Goal: Transaction & Acquisition: Purchase product/service

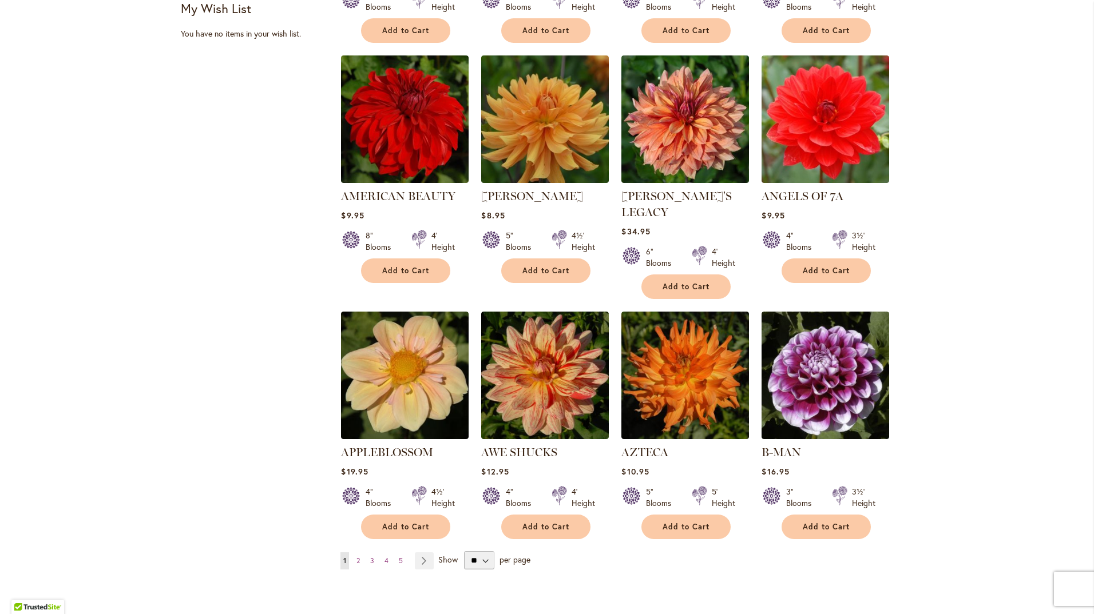
scroll to position [744, 0]
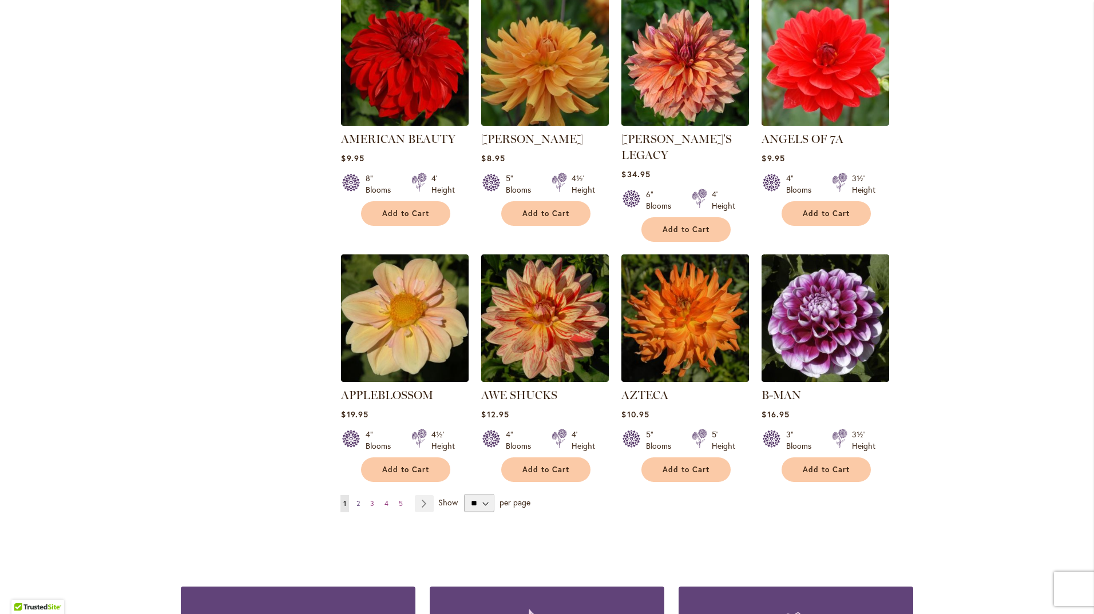
click at [356, 495] on link "Page 2" at bounding box center [358, 503] width 9 height 17
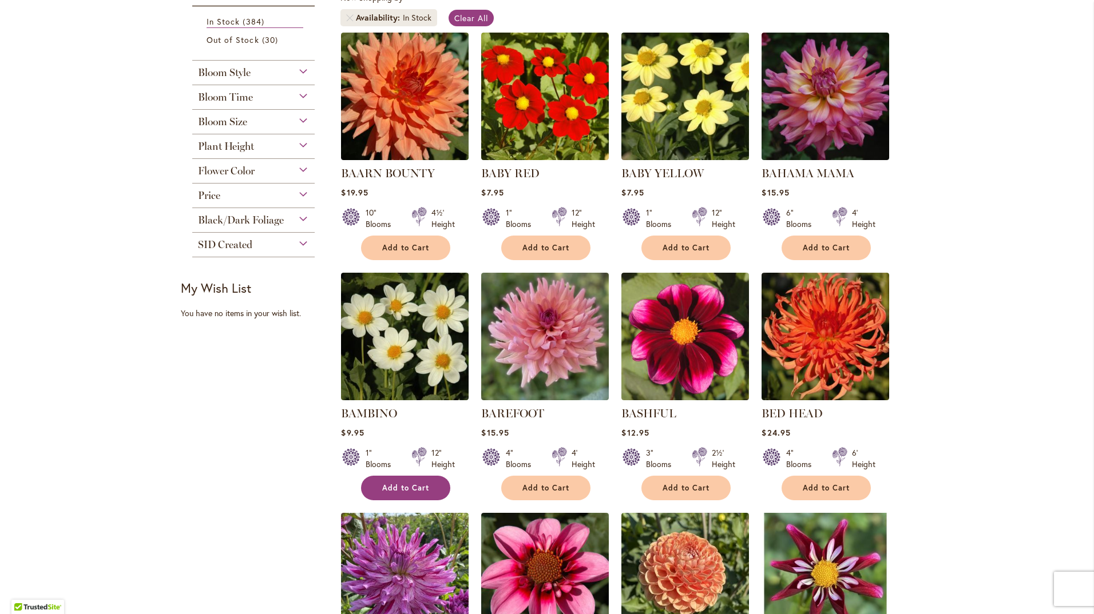
scroll to position [343, 0]
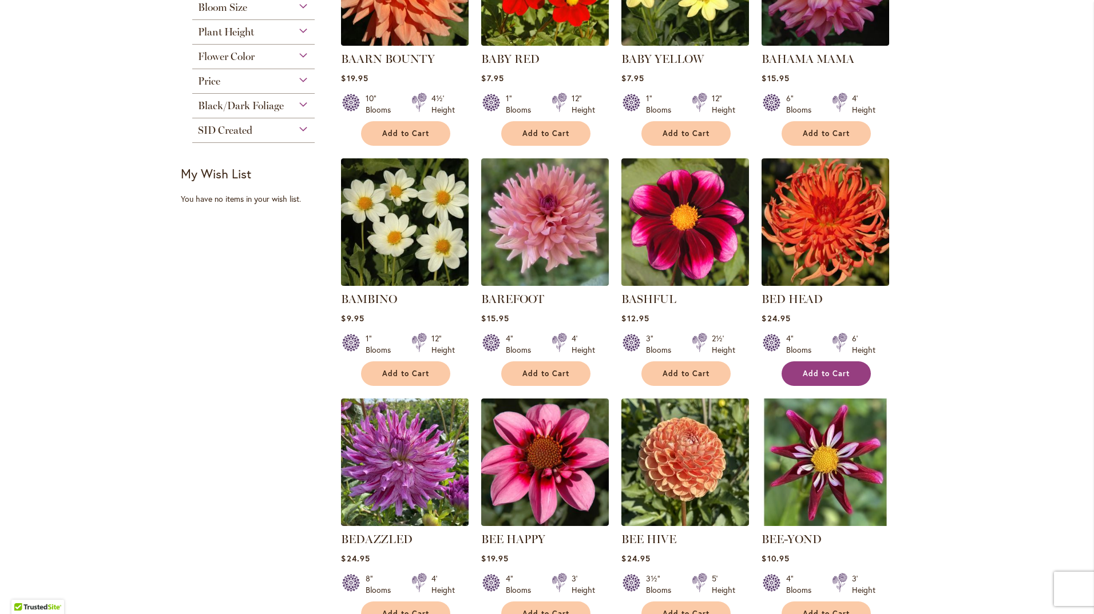
click at [815, 369] on span "Add to Cart" at bounding box center [826, 374] width 47 height 10
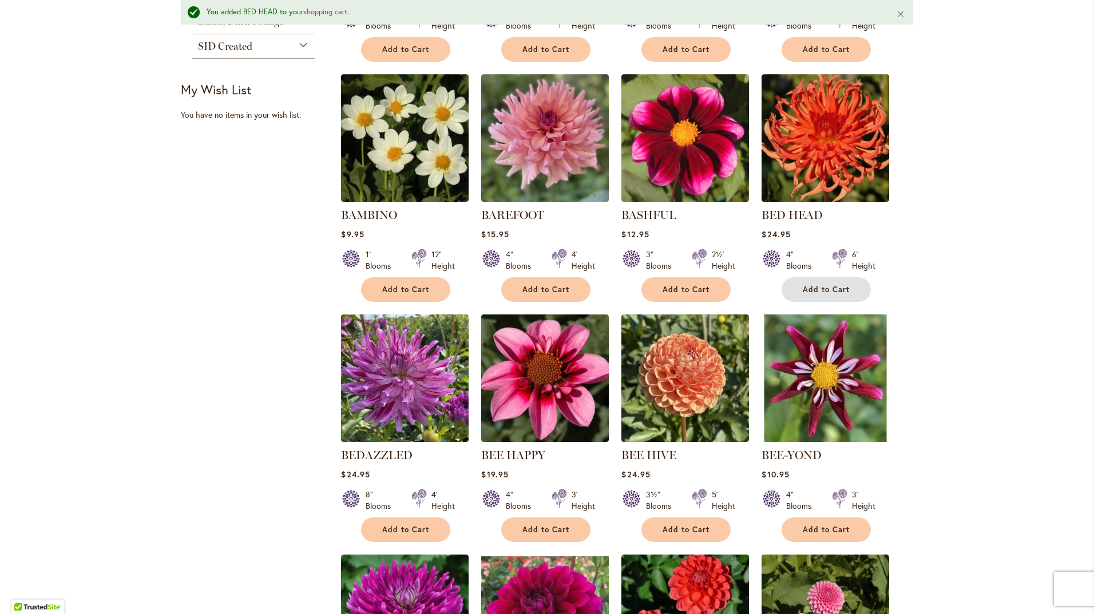
scroll to position [488, 0]
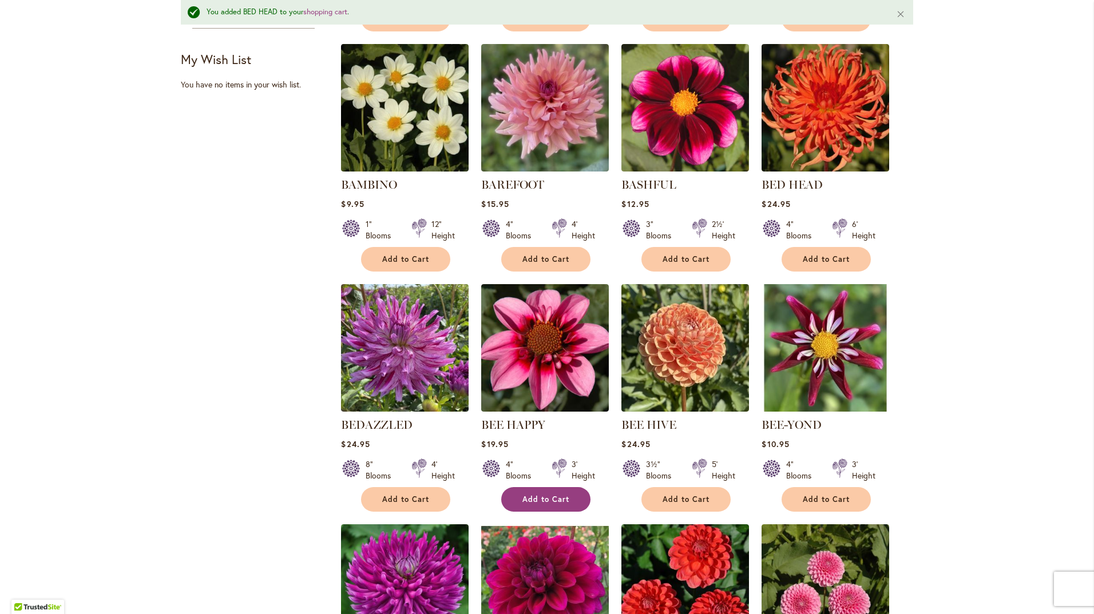
click at [561, 503] on button "Add to Cart" at bounding box center [545, 499] width 89 height 25
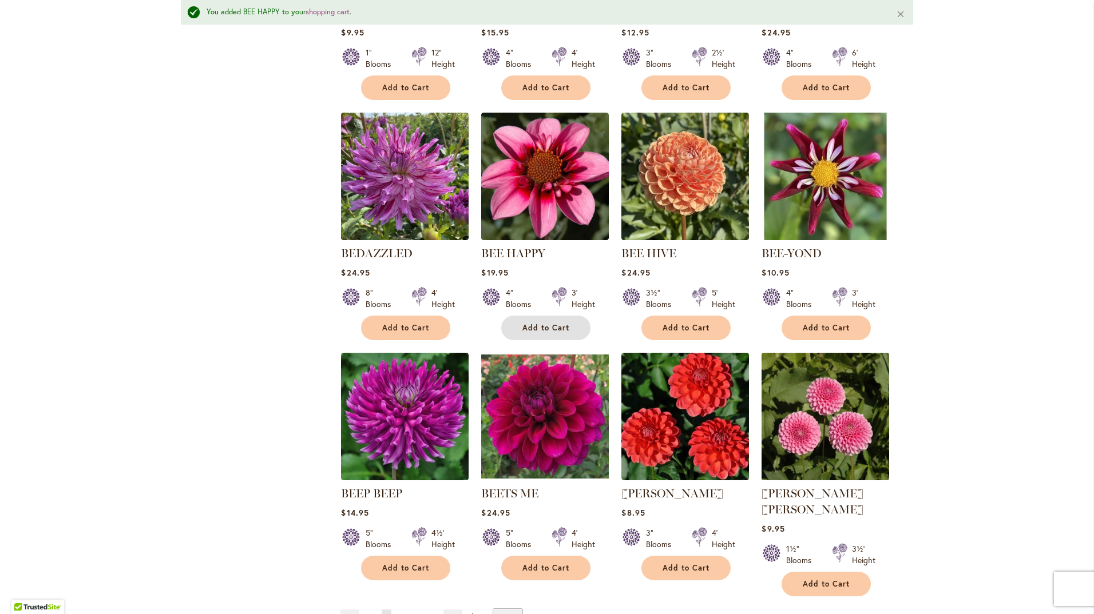
scroll to position [717, 0]
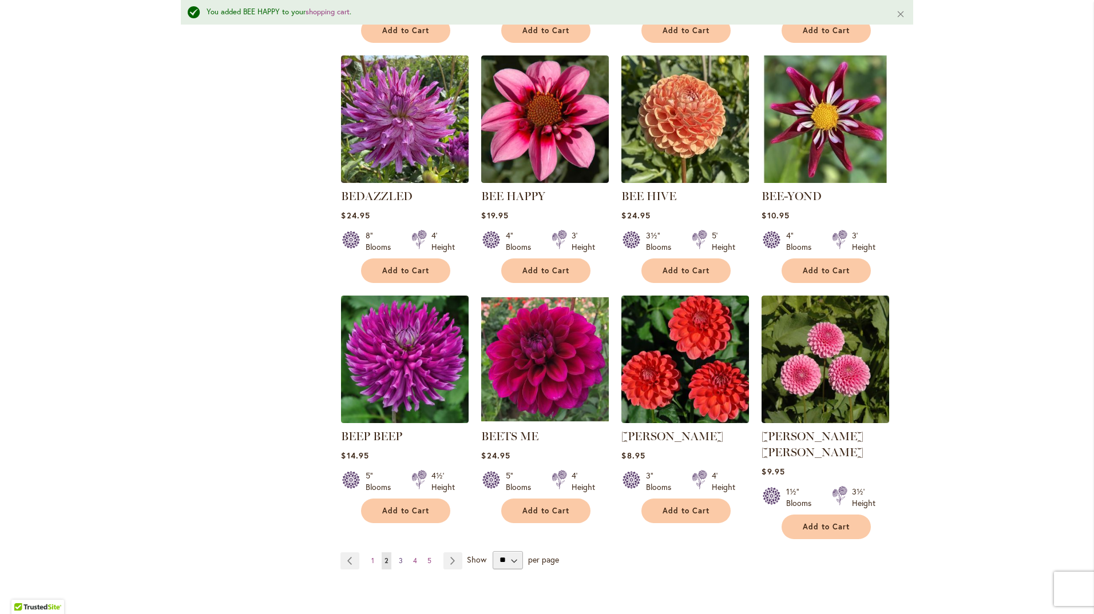
click at [399, 557] on span "3" at bounding box center [401, 561] width 4 height 9
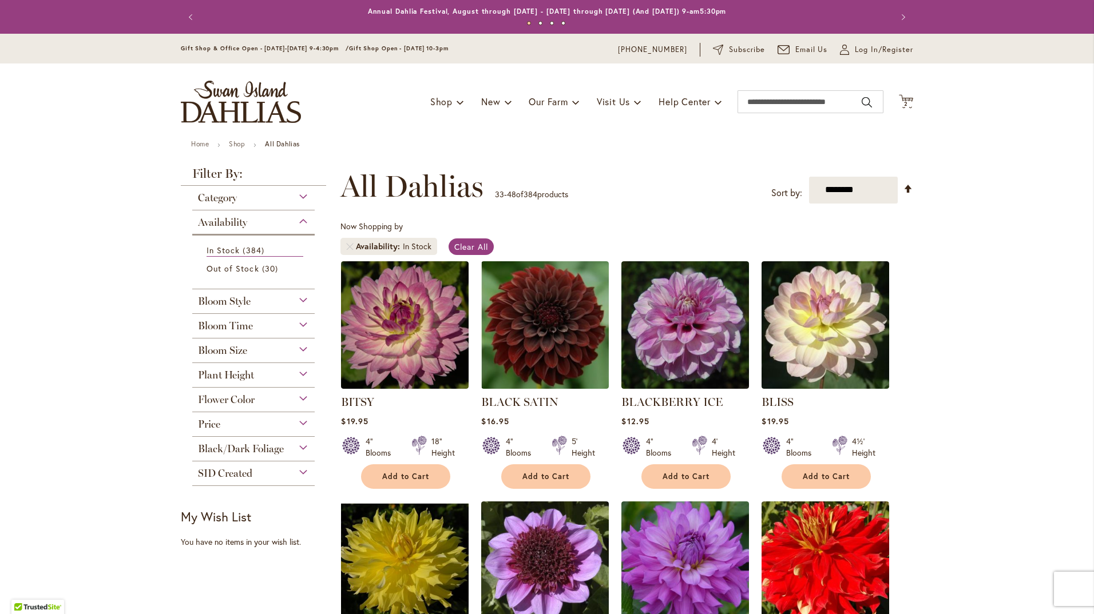
scroll to position [229, 0]
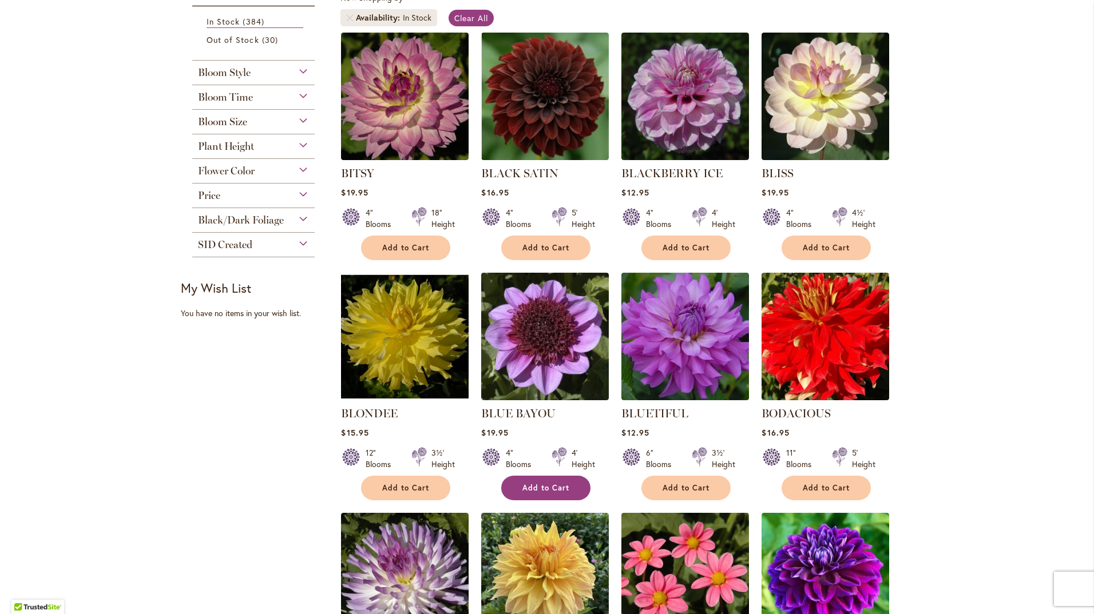
click at [553, 489] on span "Add to Cart" at bounding box center [545, 488] width 47 height 10
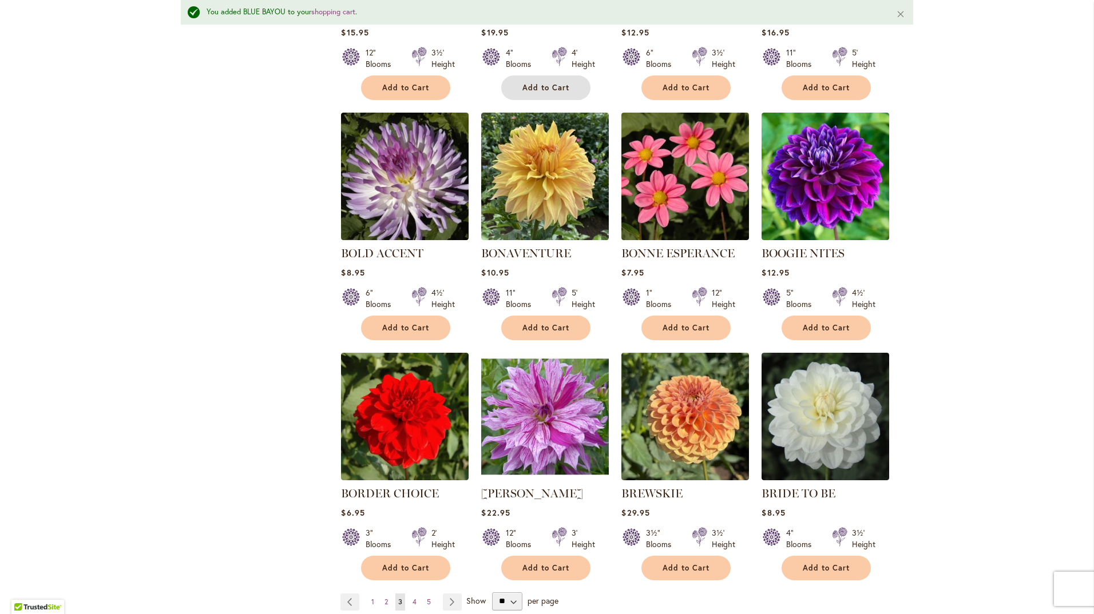
scroll to position [774, 0]
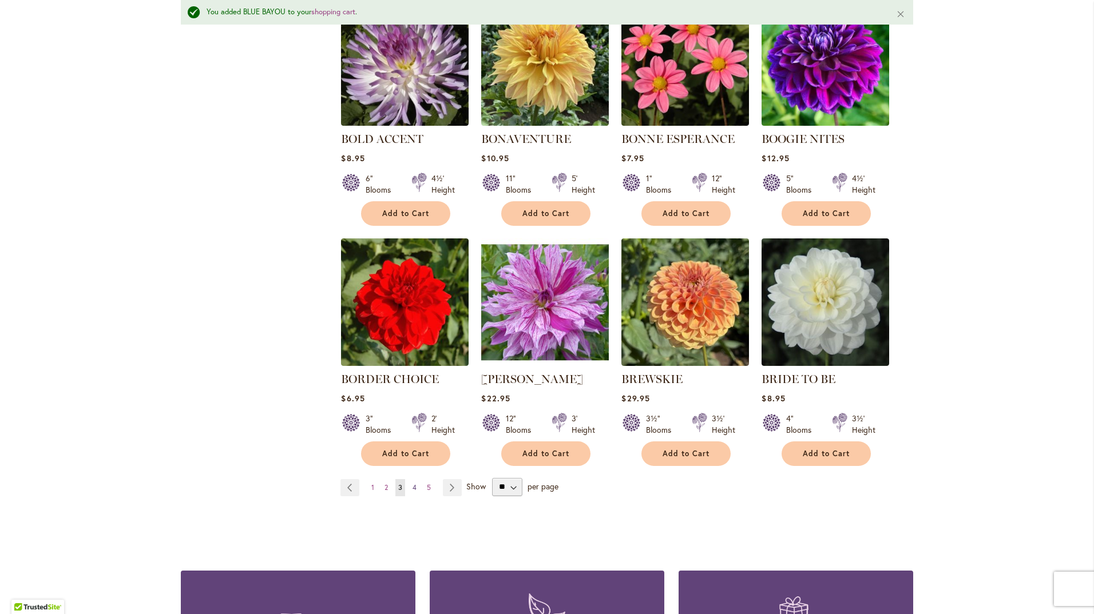
click at [413, 483] on span "4" at bounding box center [415, 487] width 4 height 9
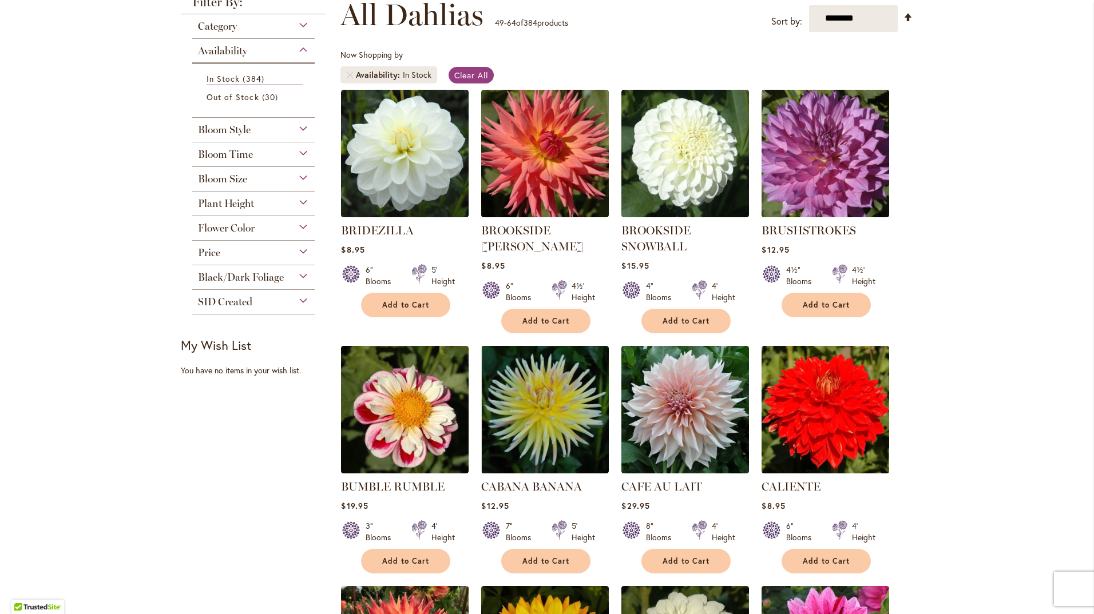
scroll to position [229, 0]
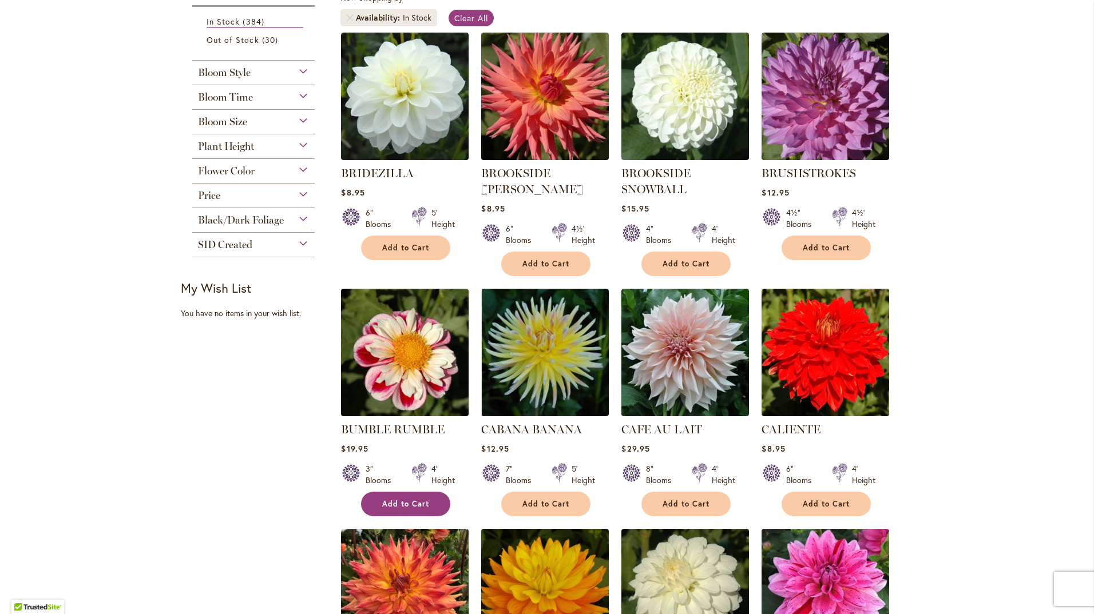
click at [419, 500] on span "Add to Cart" at bounding box center [405, 504] width 47 height 10
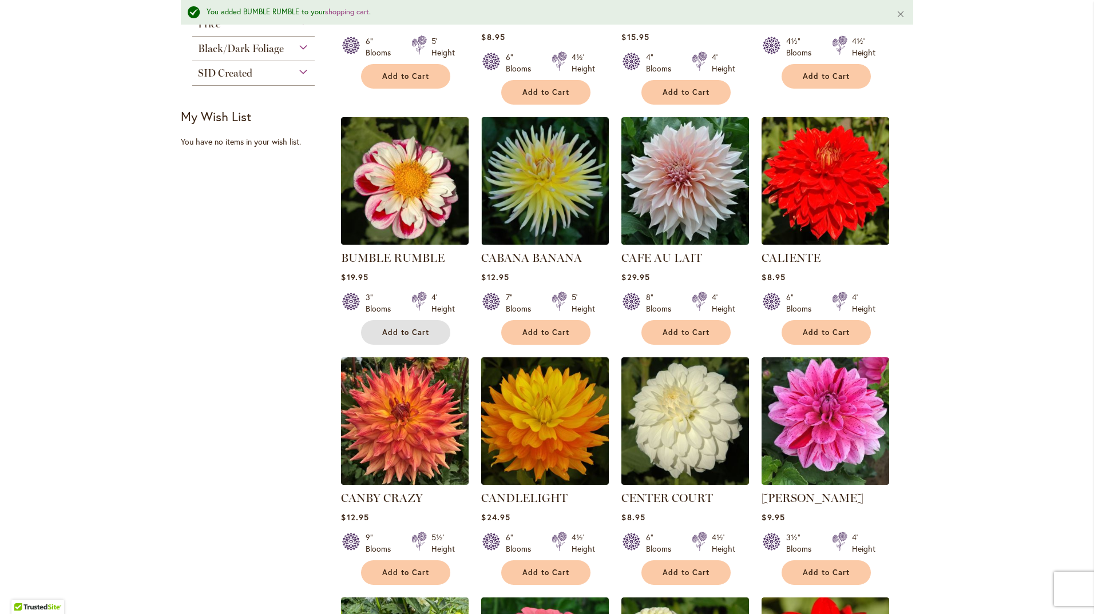
scroll to position [602, 0]
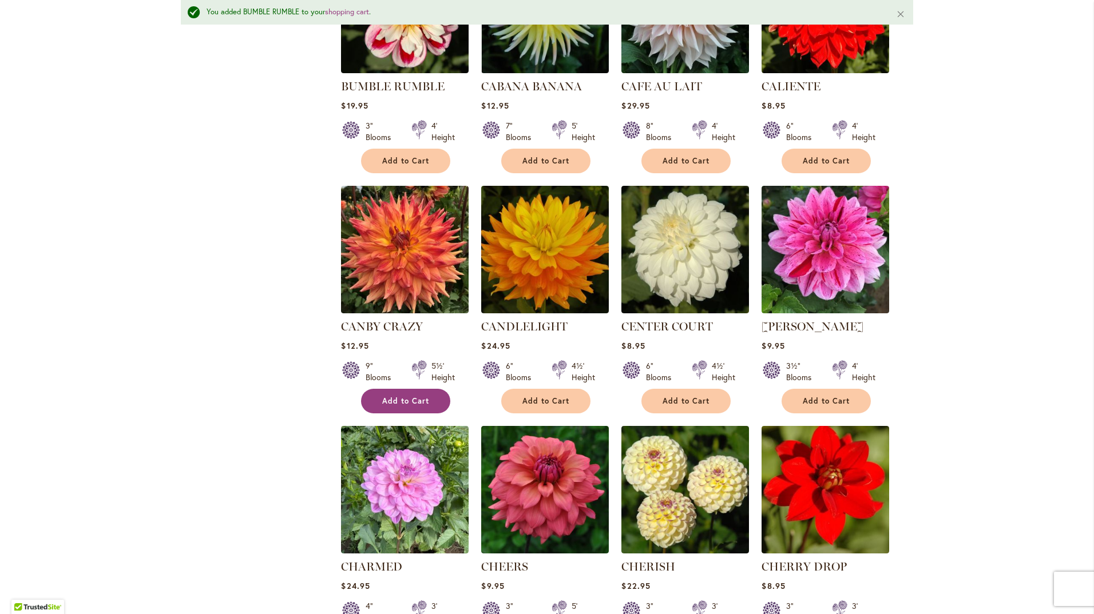
click at [417, 403] on span "Add to Cart" at bounding box center [405, 401] width 47 height 10
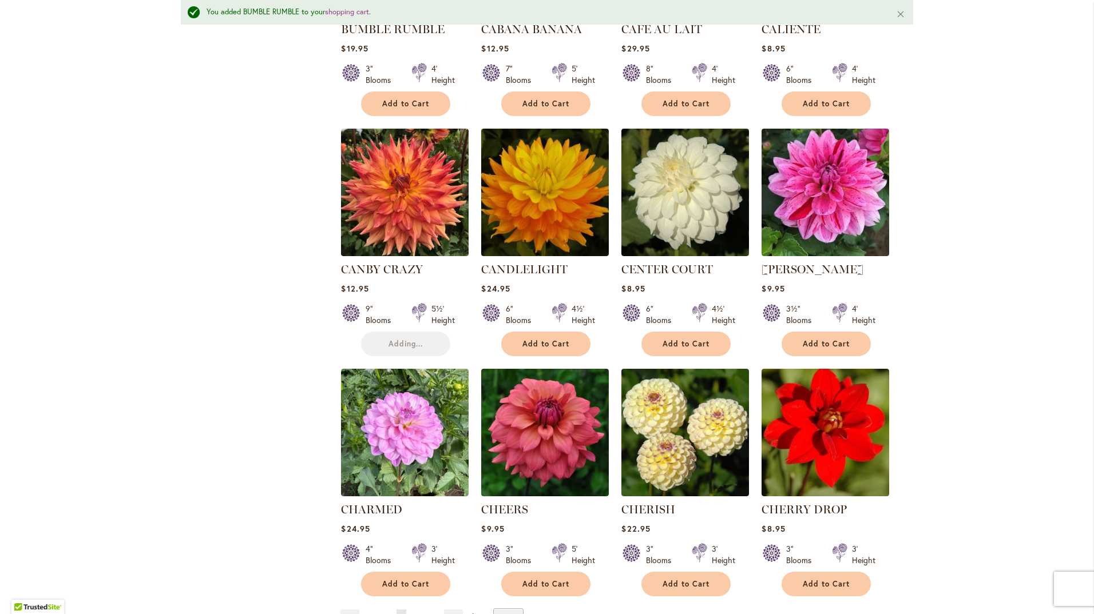
scroll to position [831, 0]
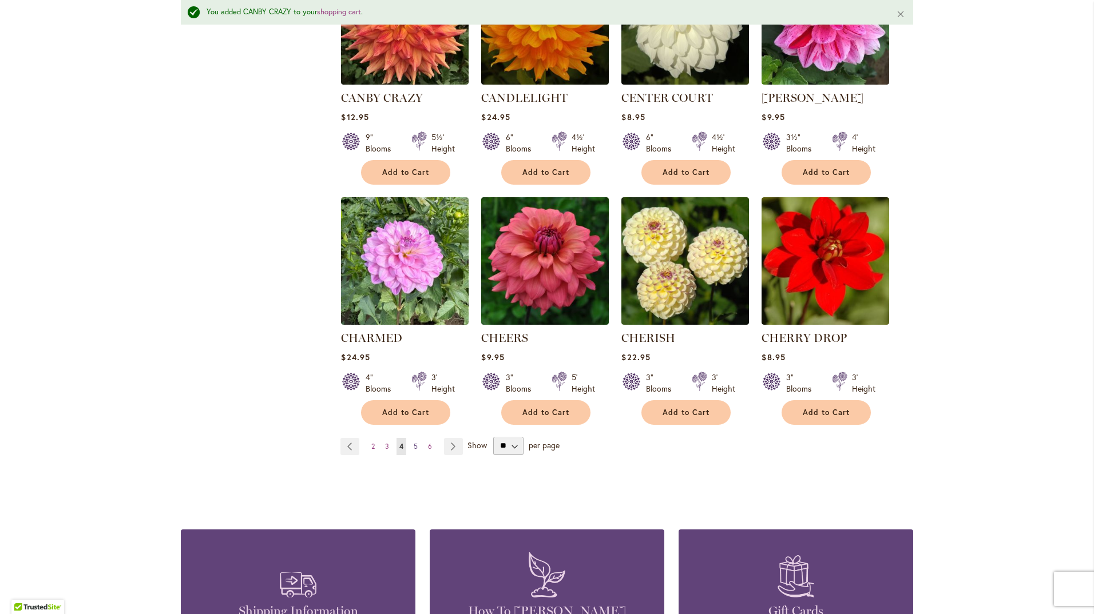
click at [414, 445] on span "5" at bounding box center [416, 446] width 4 height 9
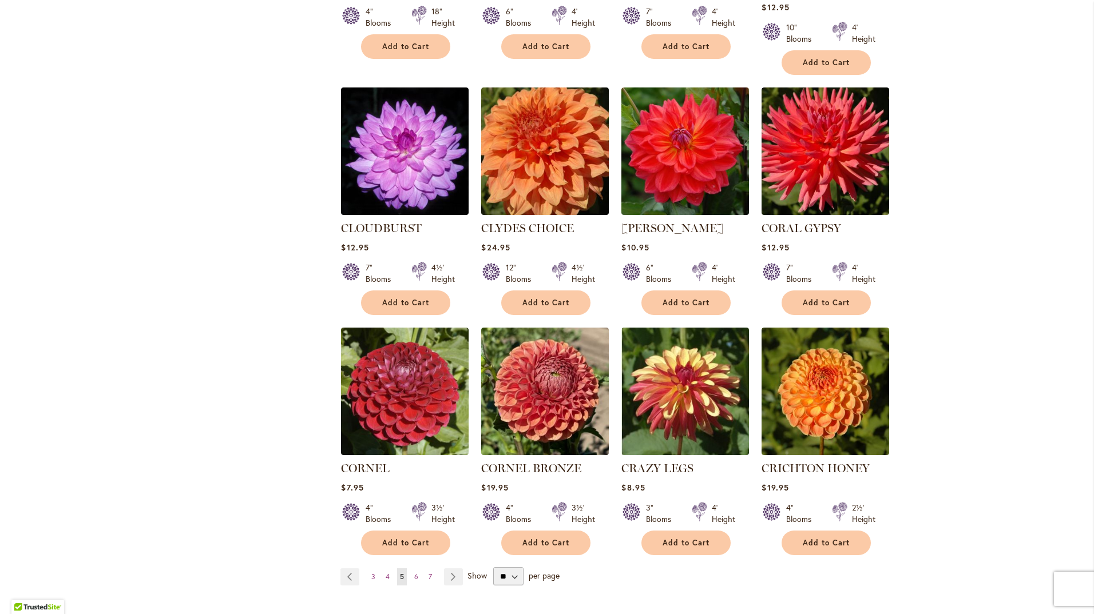
scroll to position [744, 0]
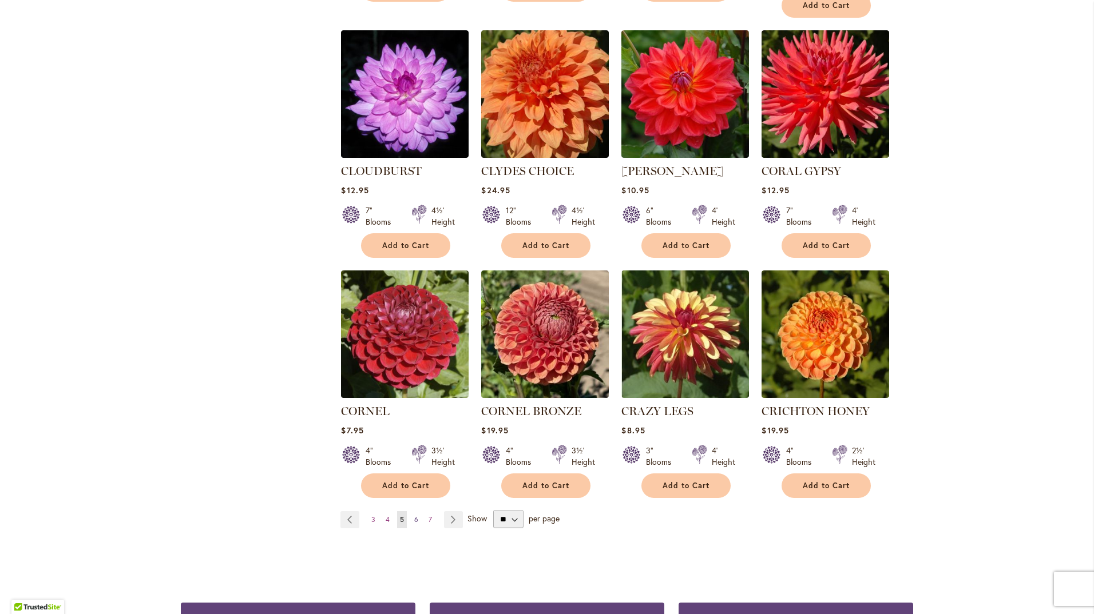
click at [414, 515] on span "6" at bounding box center [416, 519] width 4 height 9
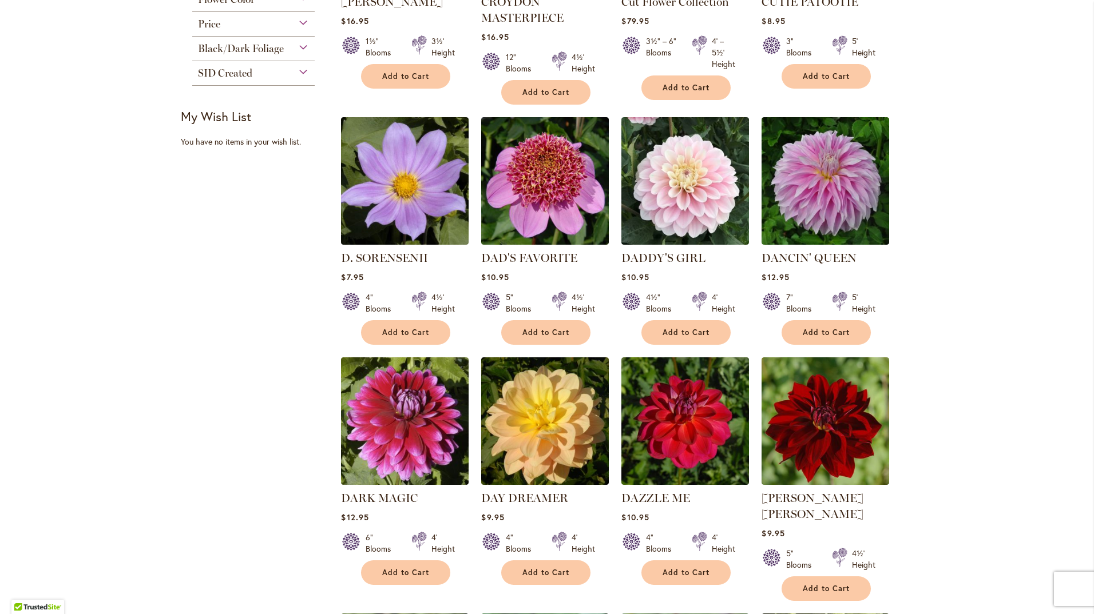
scroll to position [458, 0]
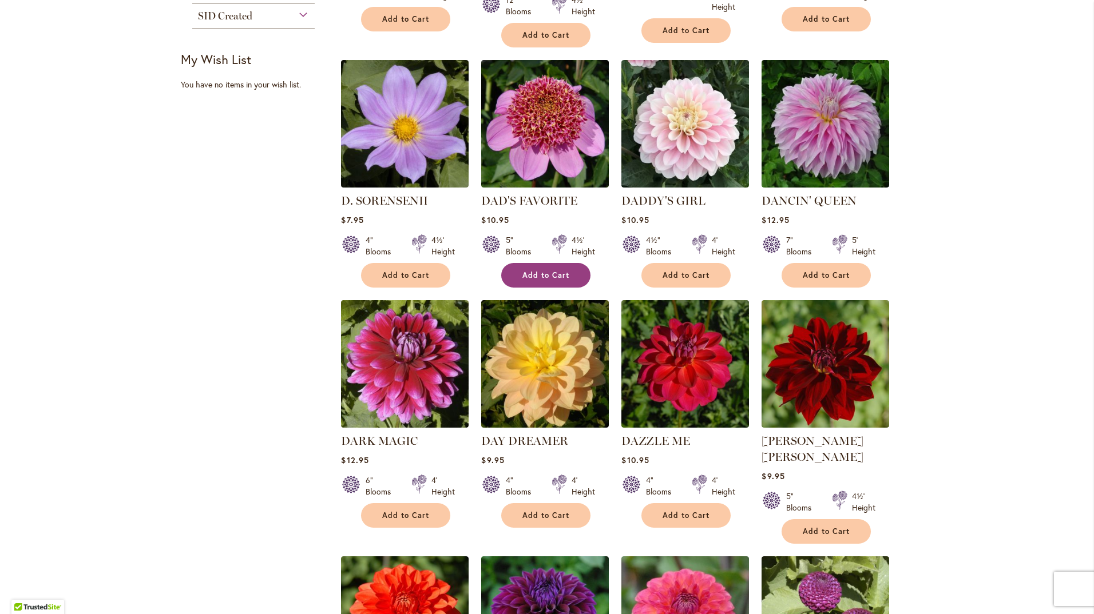
click at [554, 280] on button "Add to Cart" at bounding box center [545, 275] width 89 height 25
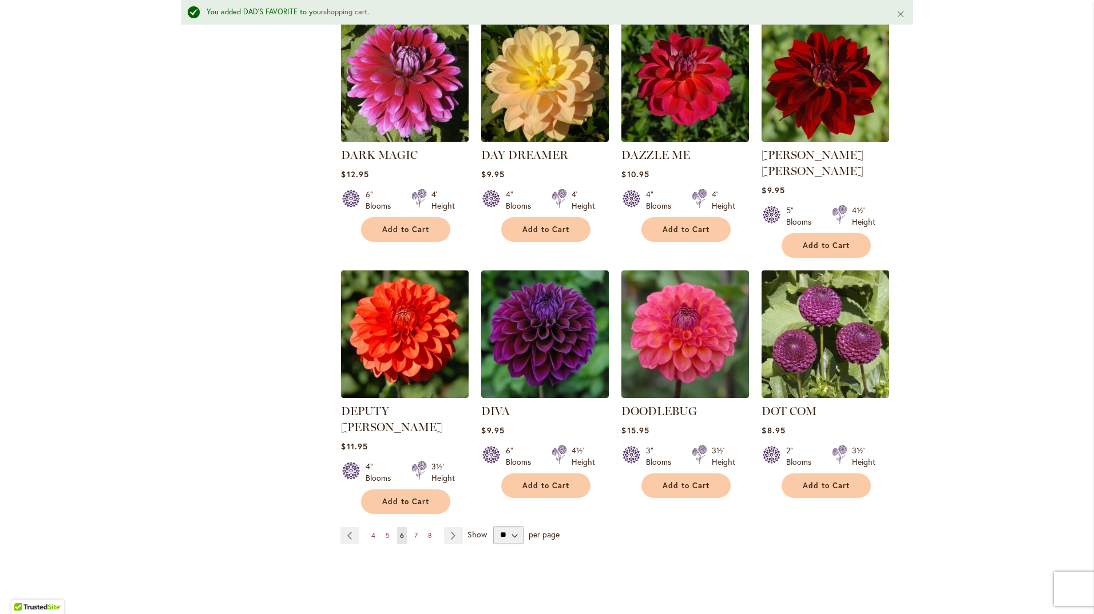
scroll to position [831, 0]
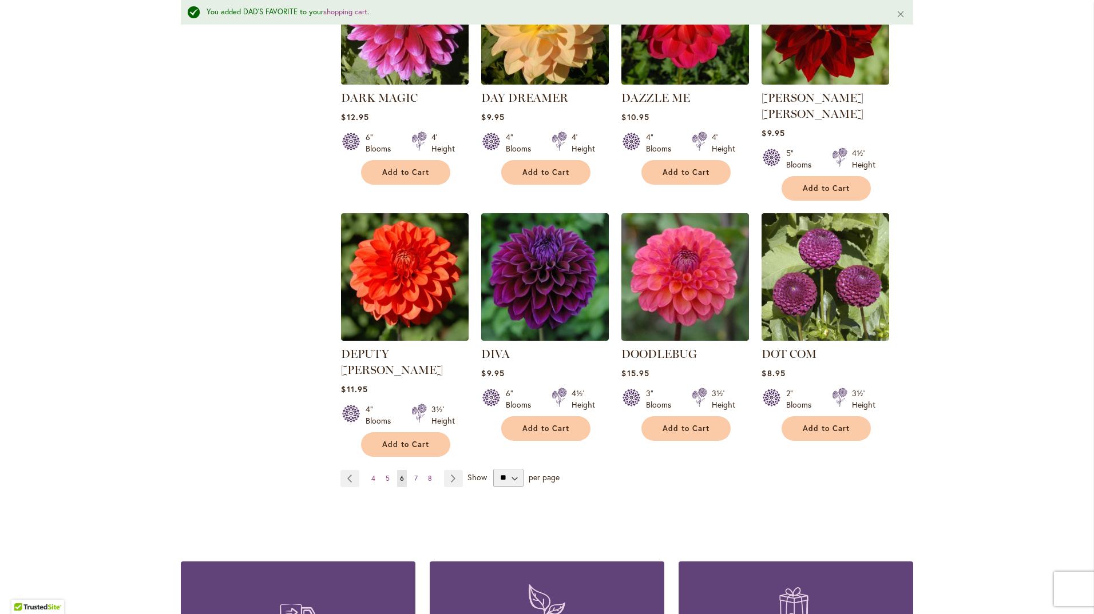
click at [414, 470] on link "Page 7" at bounding box center [415, 478] width 9 height 17
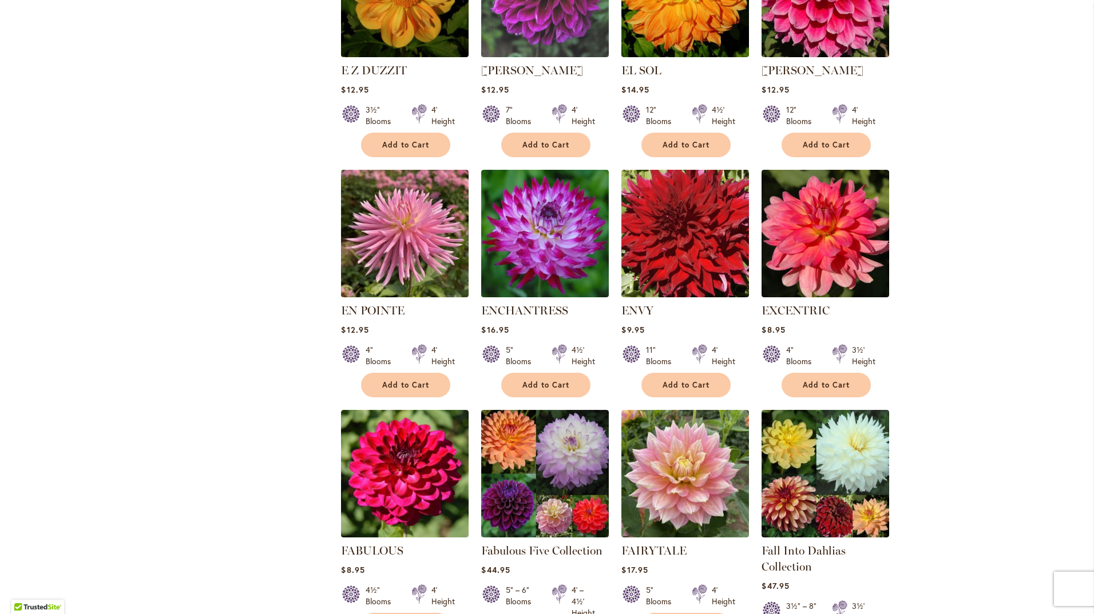
scroll to position [629, 0]
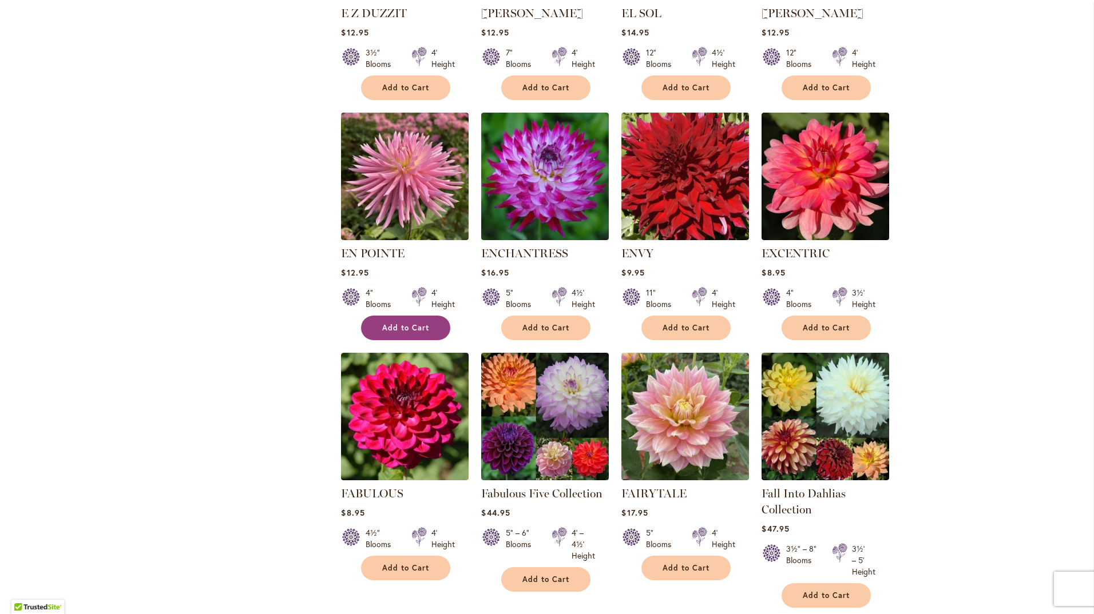
click at [407, 327] on span "Add to Cart" at bounding box center [405, 328] width 47 height 10
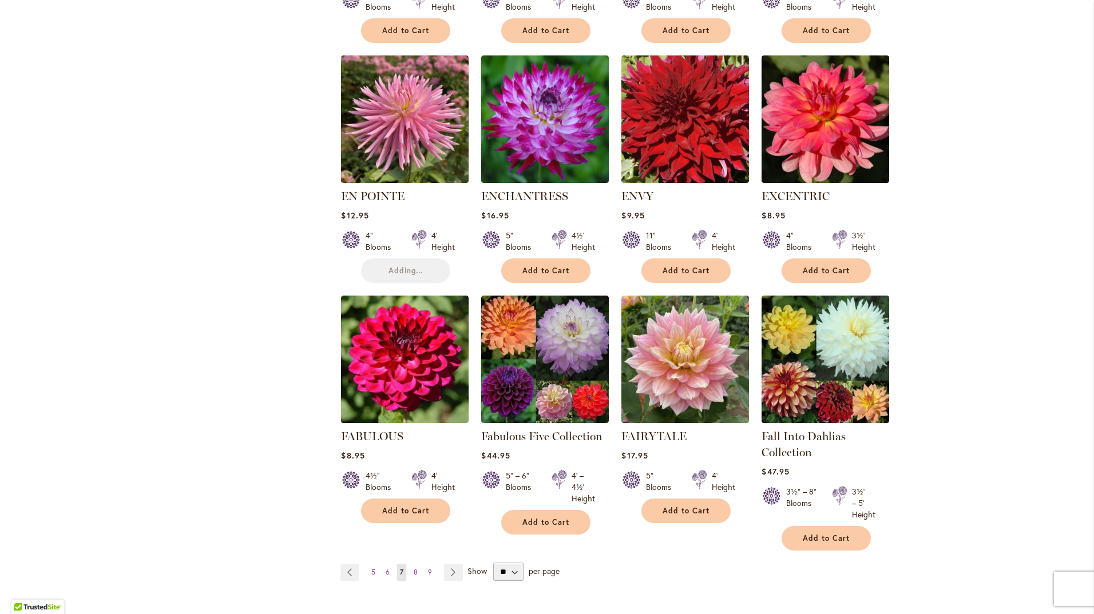
scroll to position [858, 0]
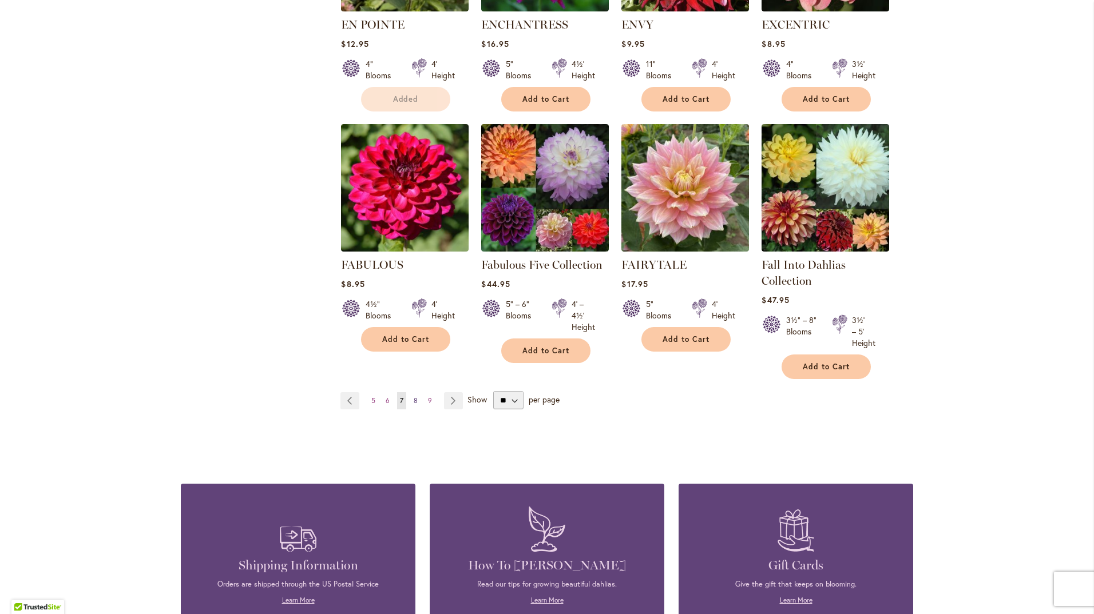
click at [415, 399] on link "Page 8" at bounding box center [416, 400] width 10 height 17
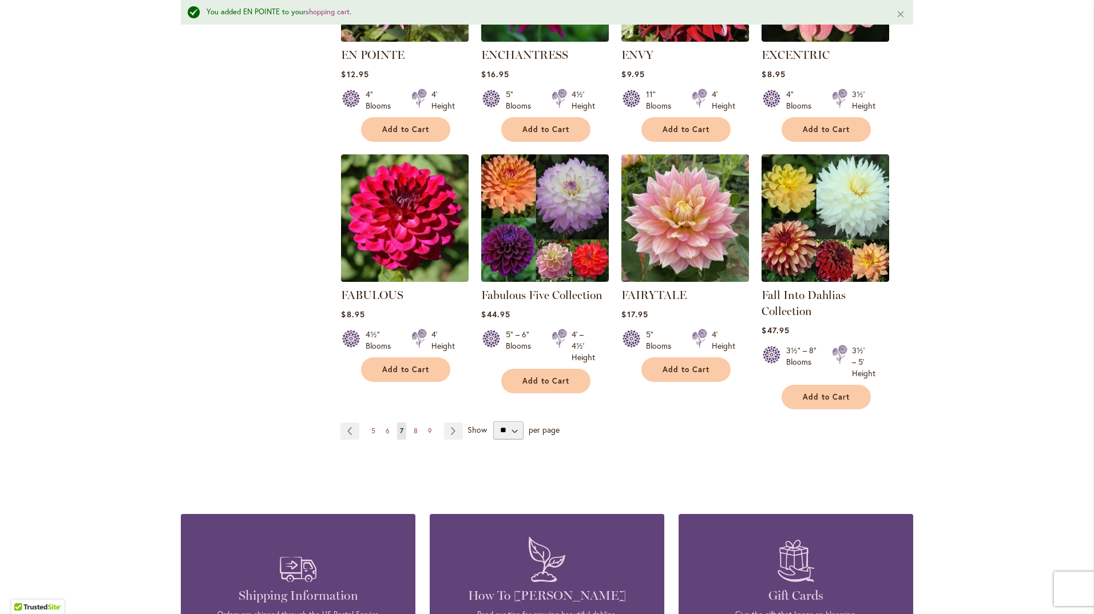
scroll to position [889, 0]
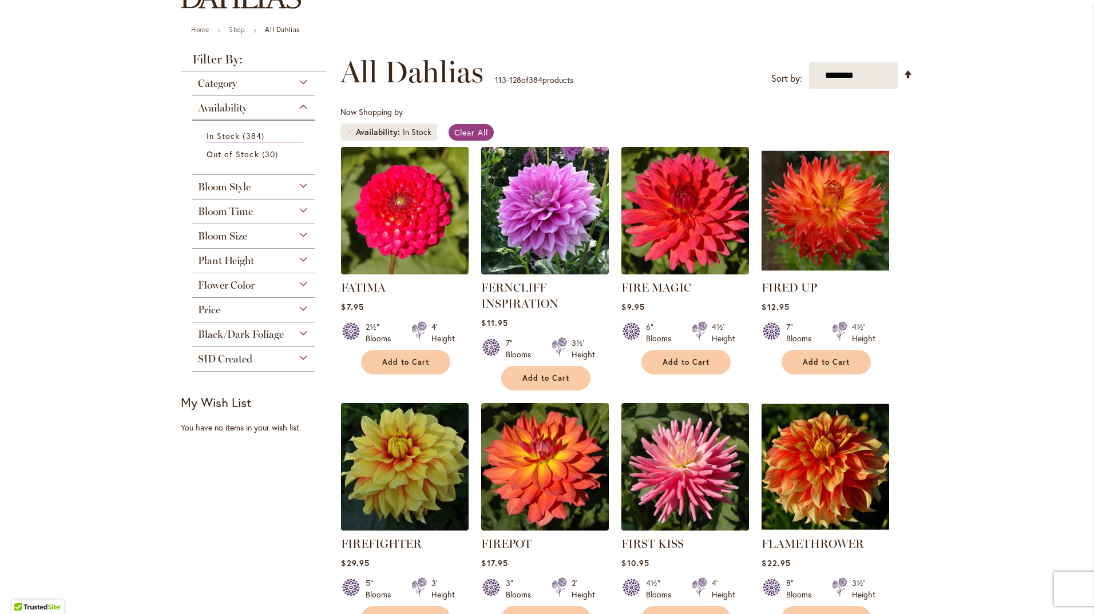
scroll to position [172, 0]
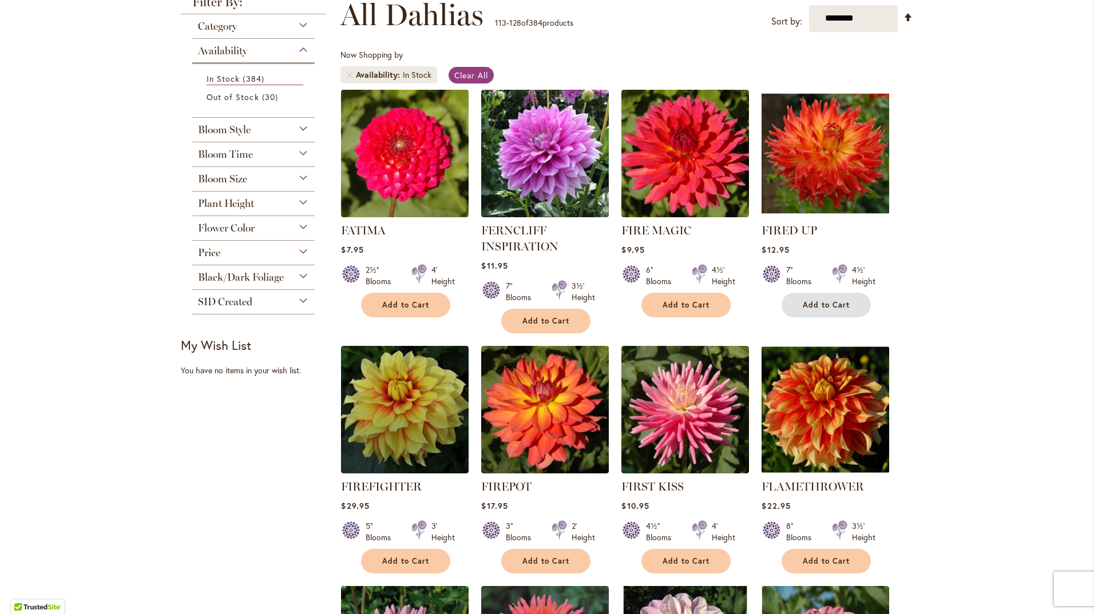
drag, startPoint x: 832, startPoint y: 307, endPoint x: 847, endPoint y: 298, distance: 17.5
click at [832, 306] on span "Add to Cart" at bounding box center [826, 305] width 47 height 10
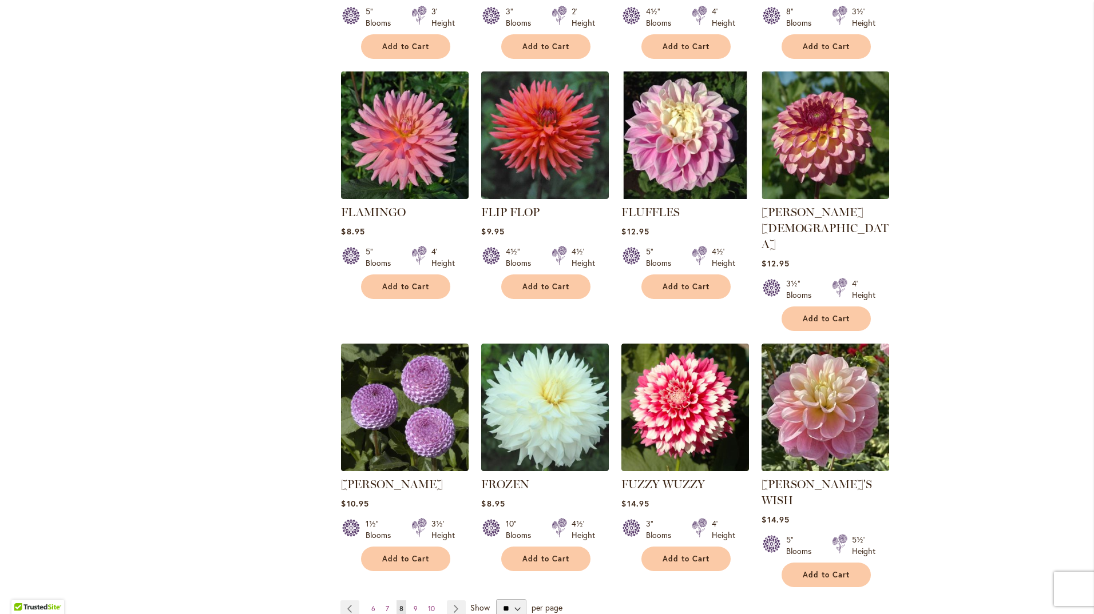
scroll to position [744, 0]
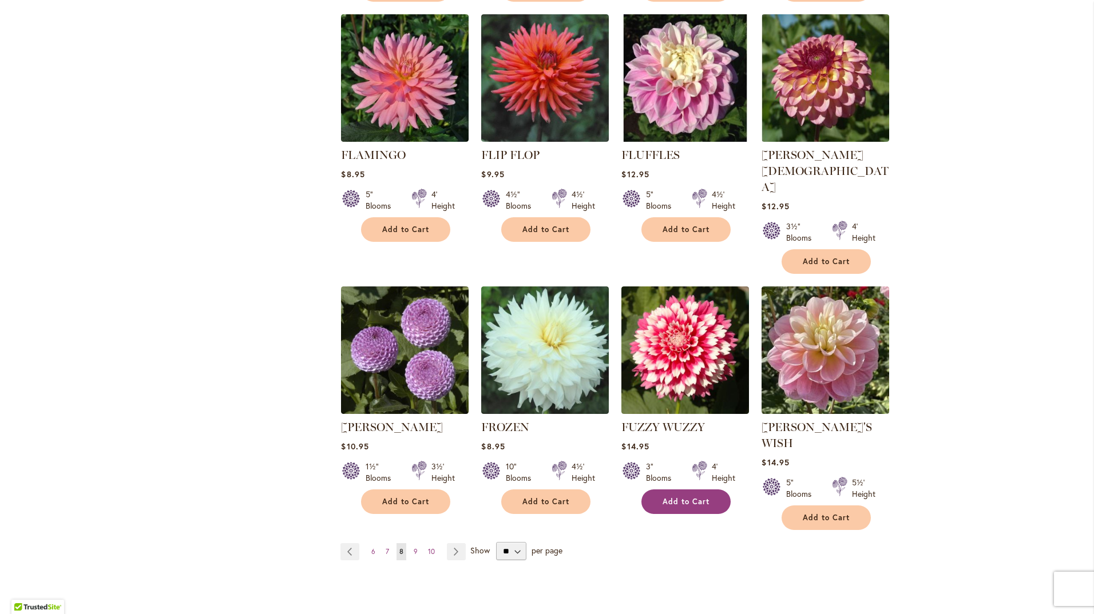
click at [696, 490] on button "Add to Cart" at bounding box center [685, 502] width 89 height 25
click at [413, 544] on link "Page 9" at bounding box center [416, 552] width 10 height 17
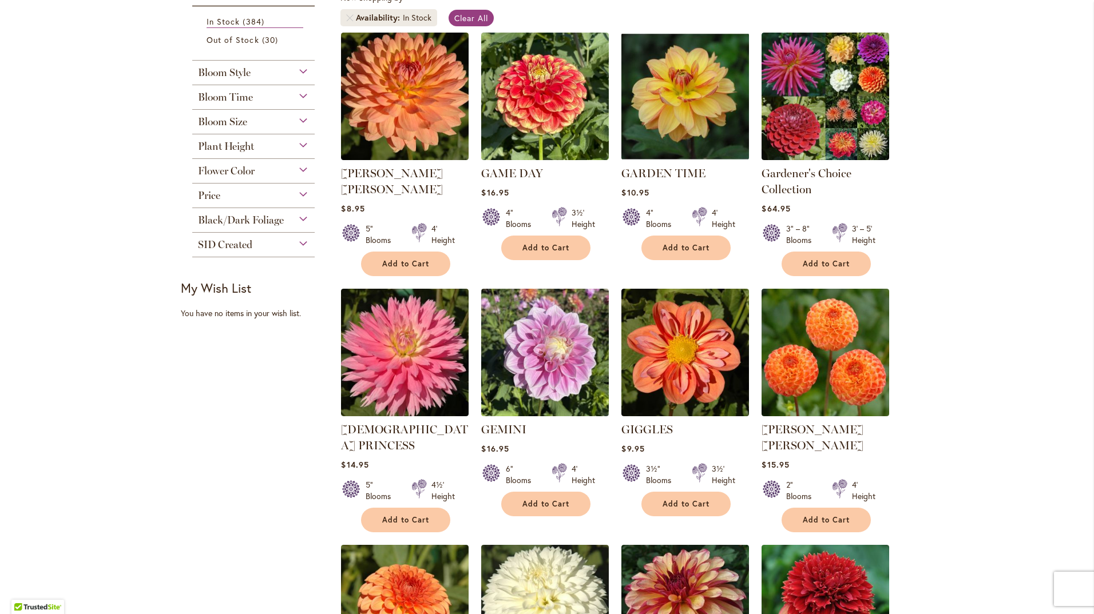
scroll to position [343, 0]
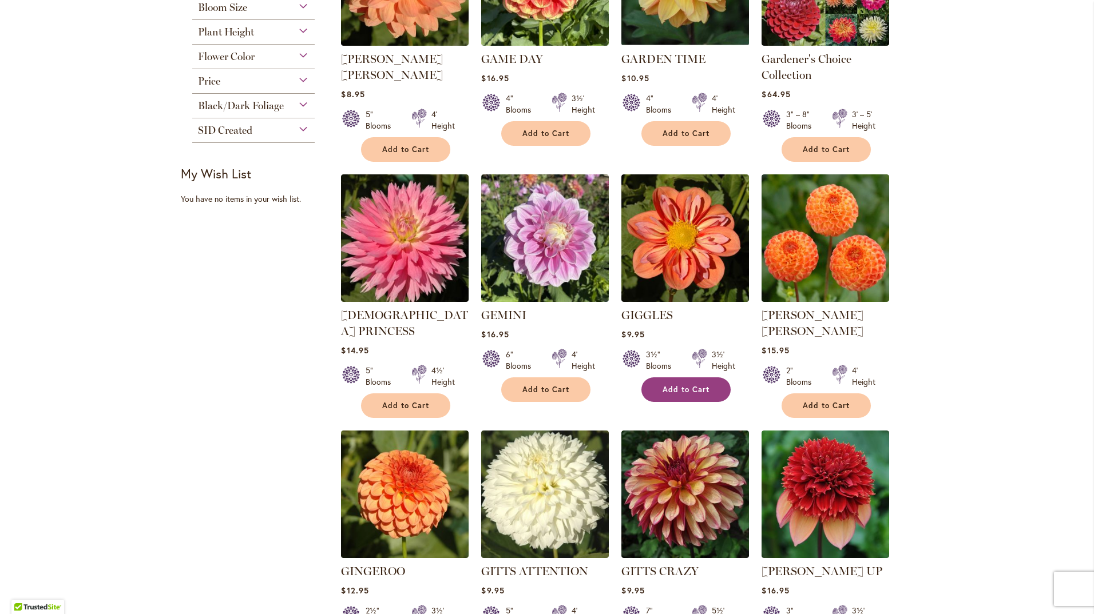
click at [681, 393] on button "Add to Cart" at bounding box center [685, 390] width 89 height 25
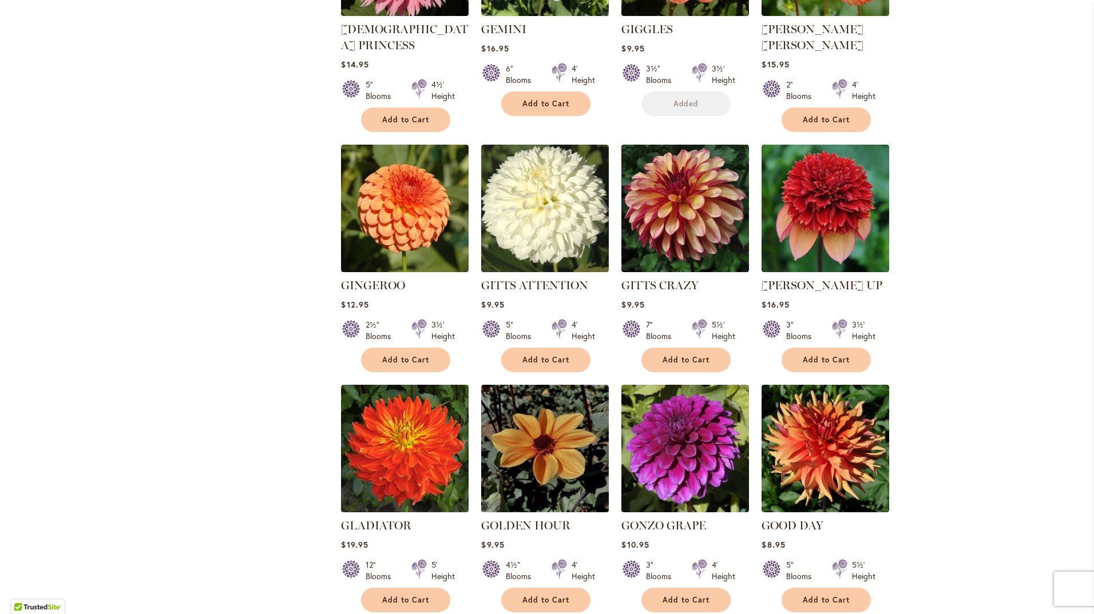
scroll to position [858, 0]
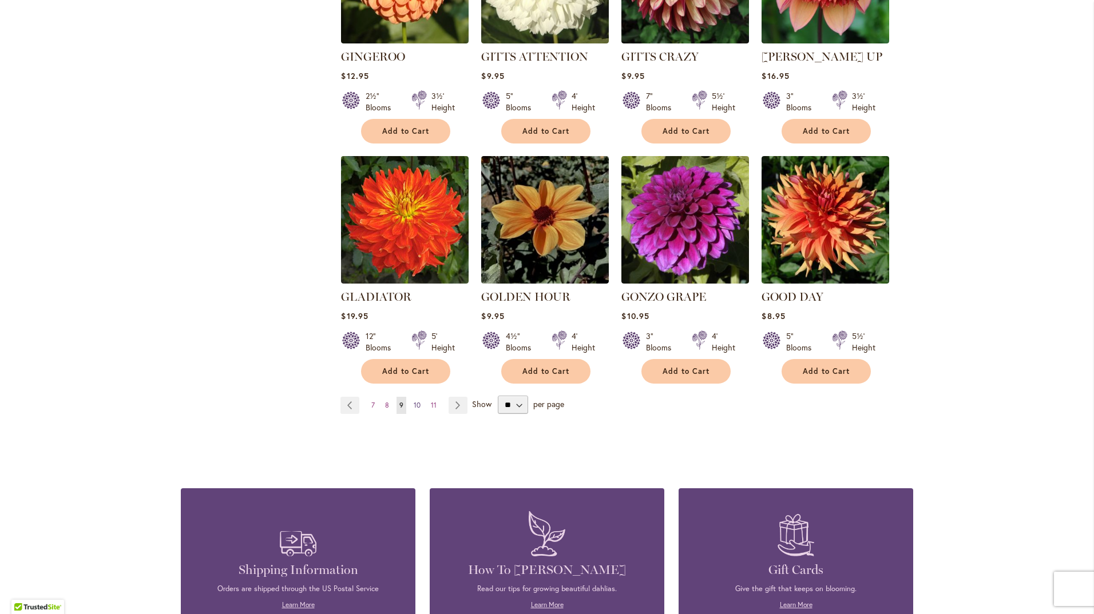
click at [415, 401] on span "10" at bounding box center [417, 405] width 7 height 9
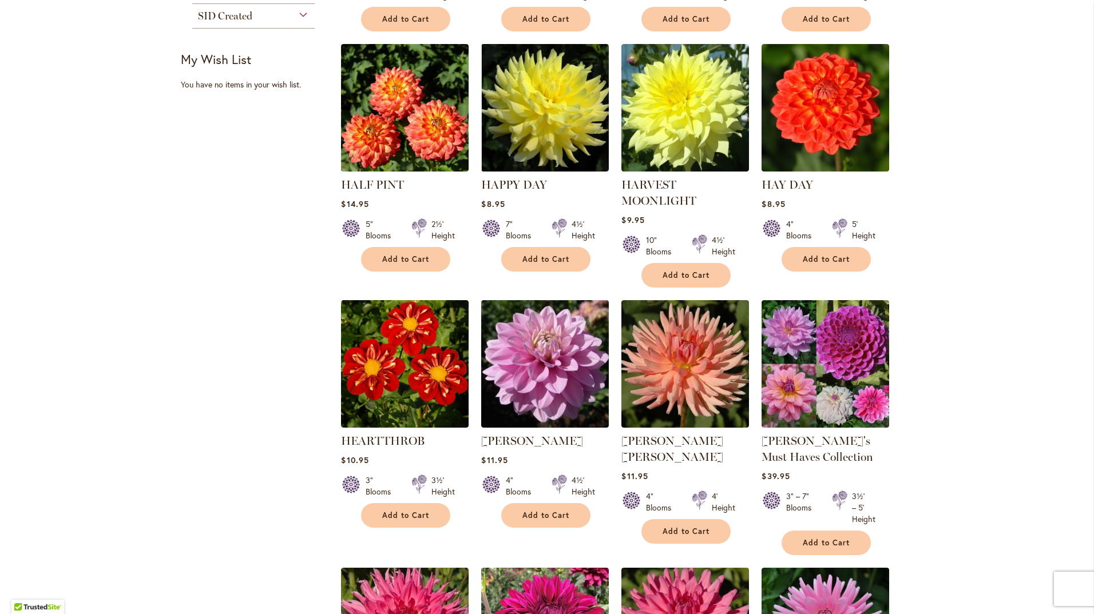
scroll to position [629, 0]
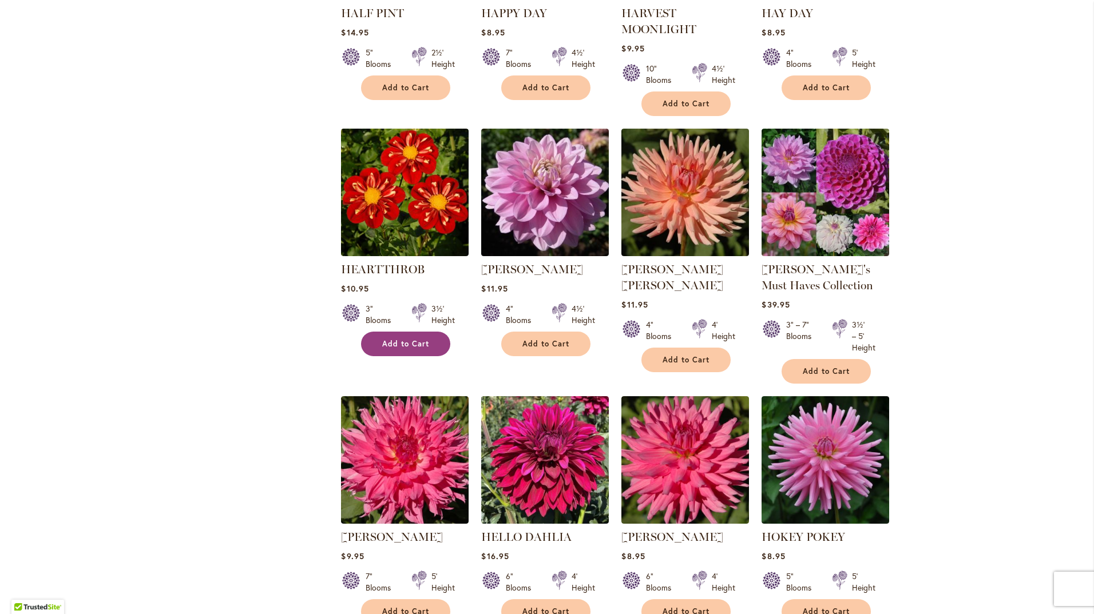
click at [399, 342] on span "Add to Cart" at bounding box center [405, 344] width 47 height 10
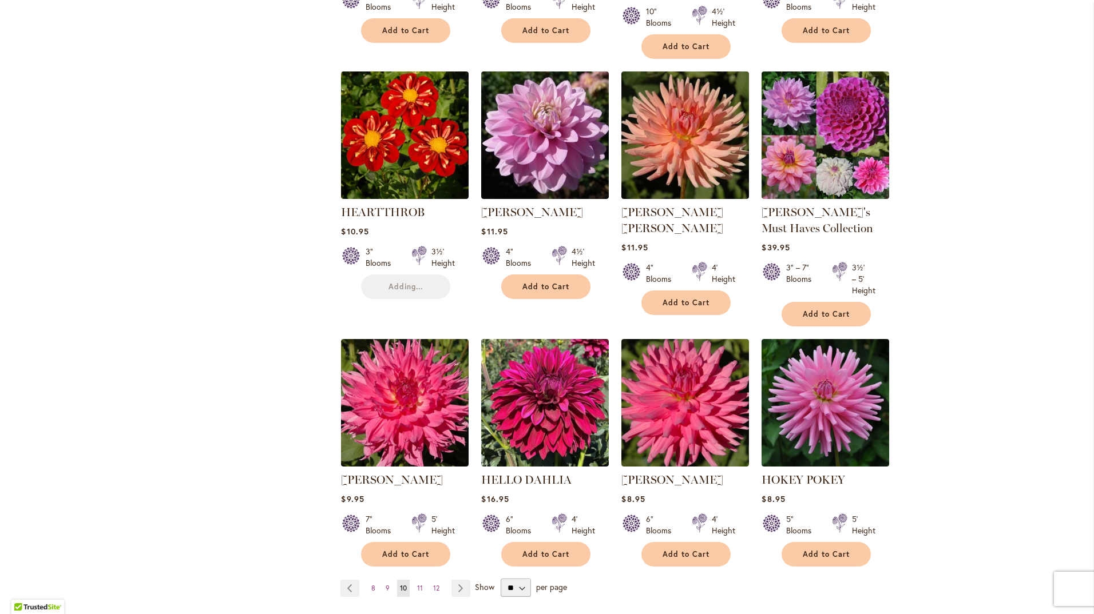
scroll to position [801, 0]
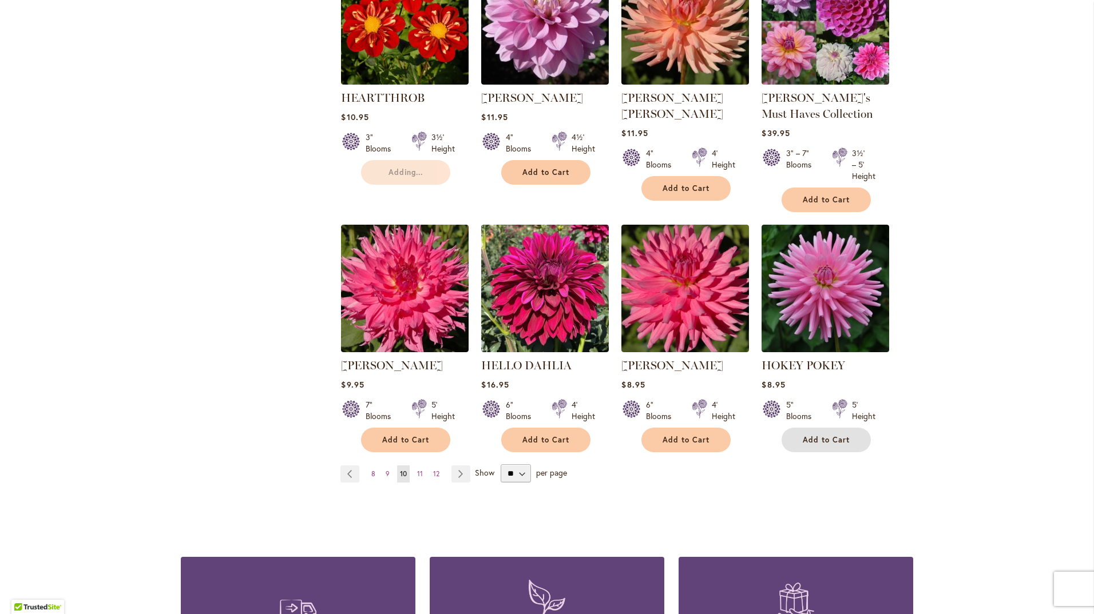
click at [843, 441] on span "Add to Cart" at bounding box center [826, 440] width 47 height 10
click at [417, 471] on span "11" at bounding box center [420, 474] width 6 height 9
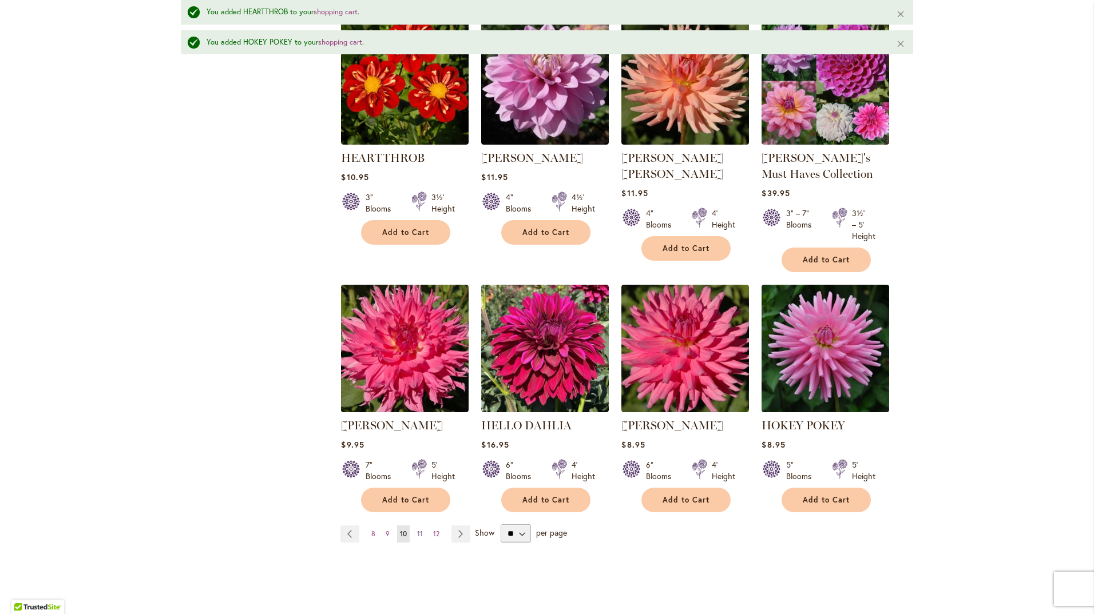
scroll to position [861, 0]
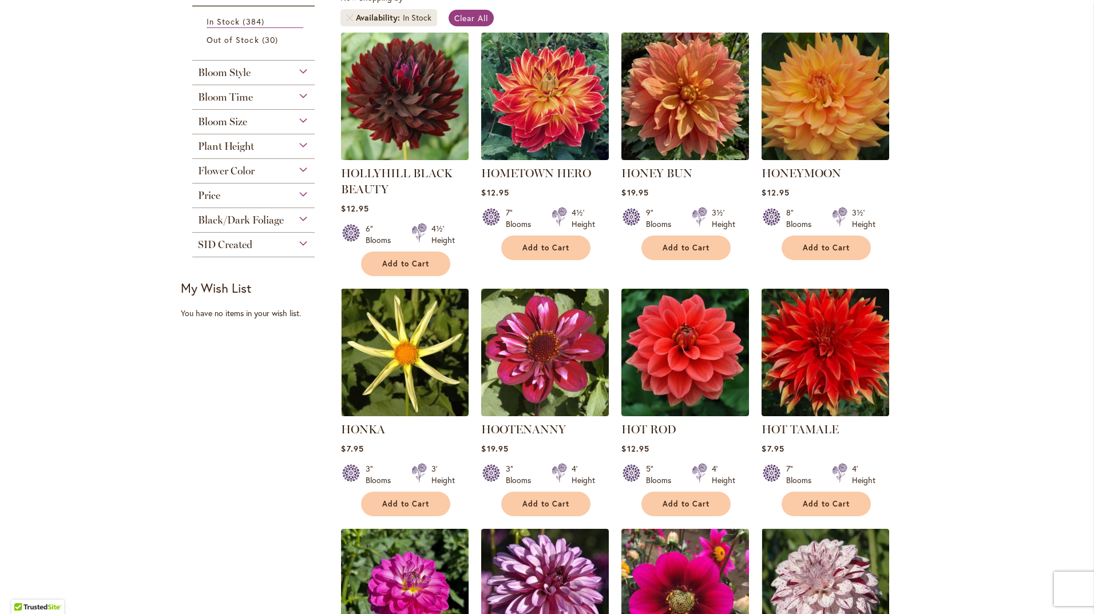
scroll to position [343, 0]
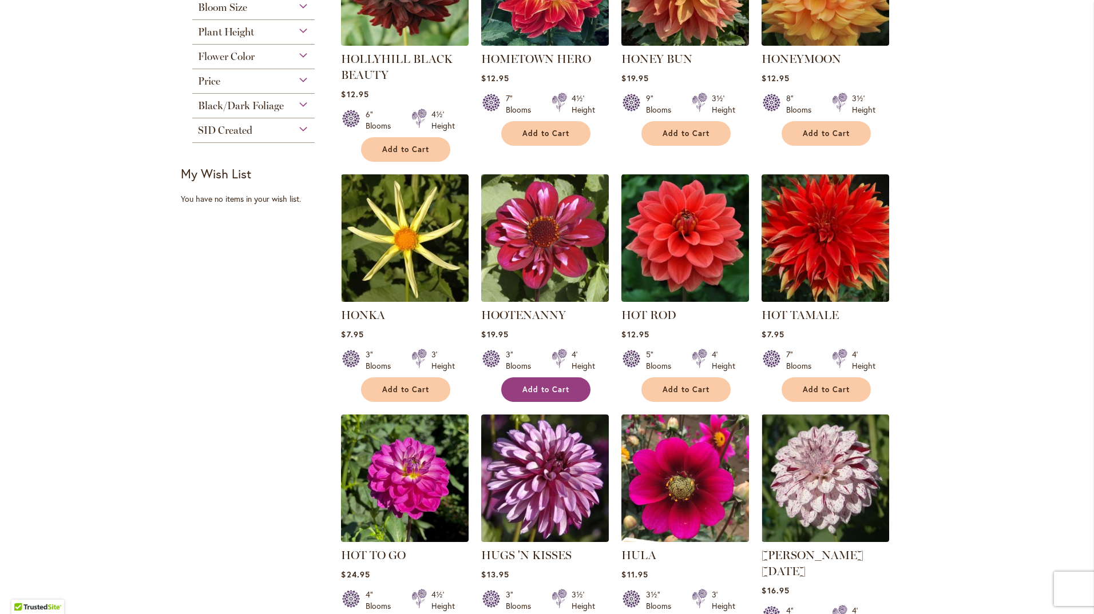
click at [569, 392] on button "Add to Cart" at bounding box center [545, 390] width 89 height 25
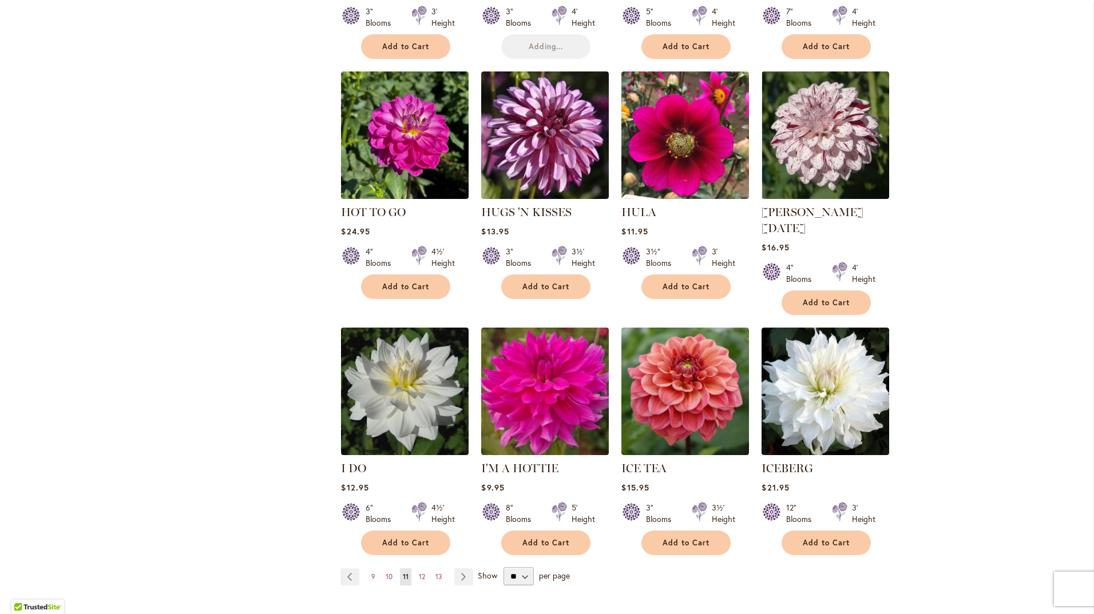
scroll to position [915, 0]
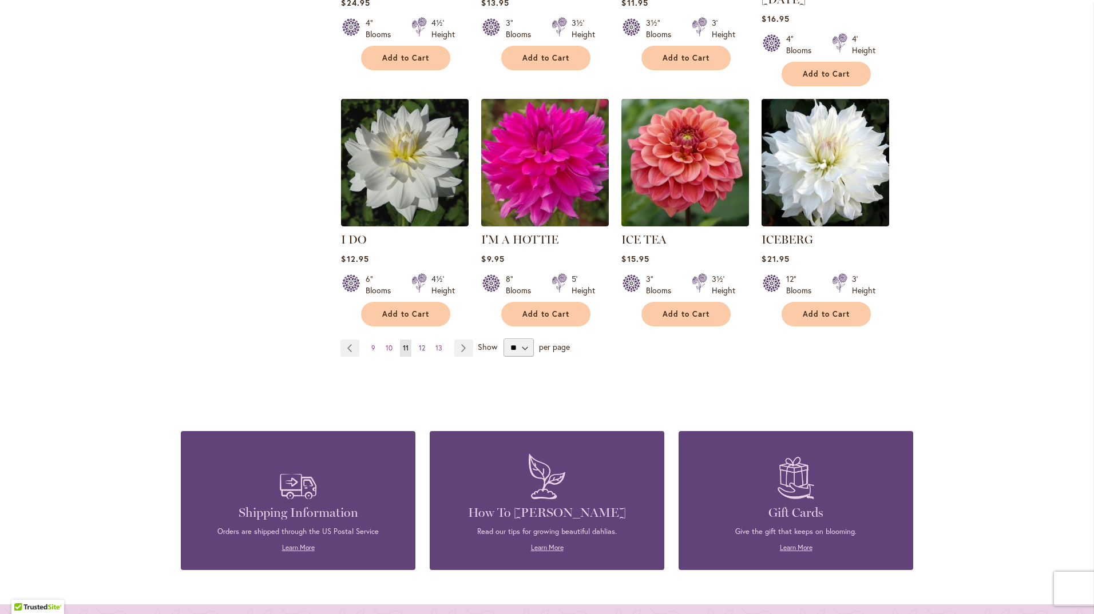
click at [420, 344] on span "12" at bounding box center [422, 348] width 6 height 9
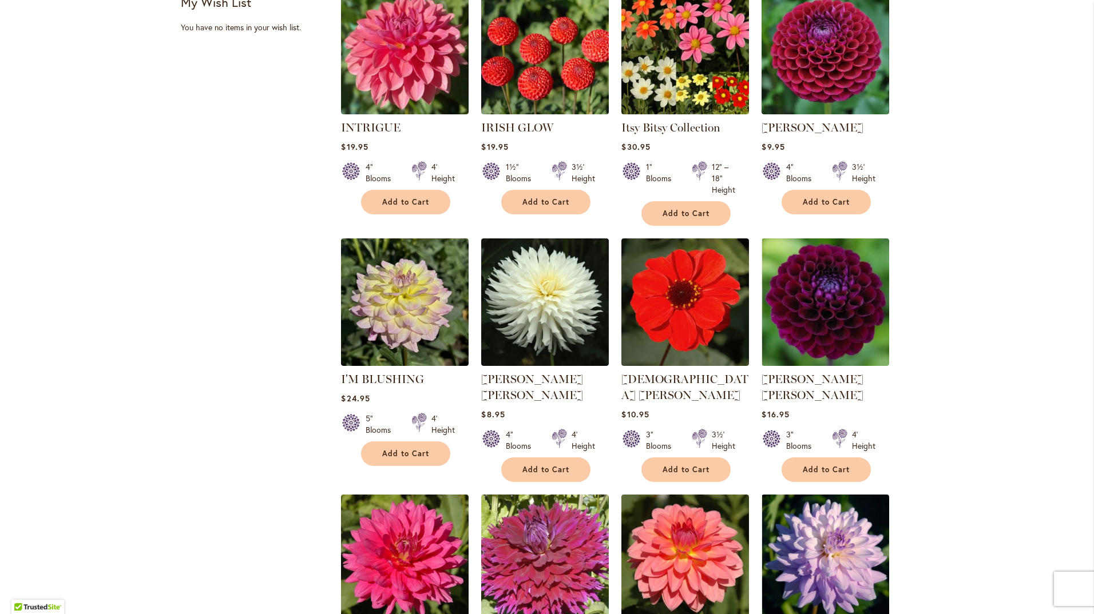
scroll to position [687, 0]
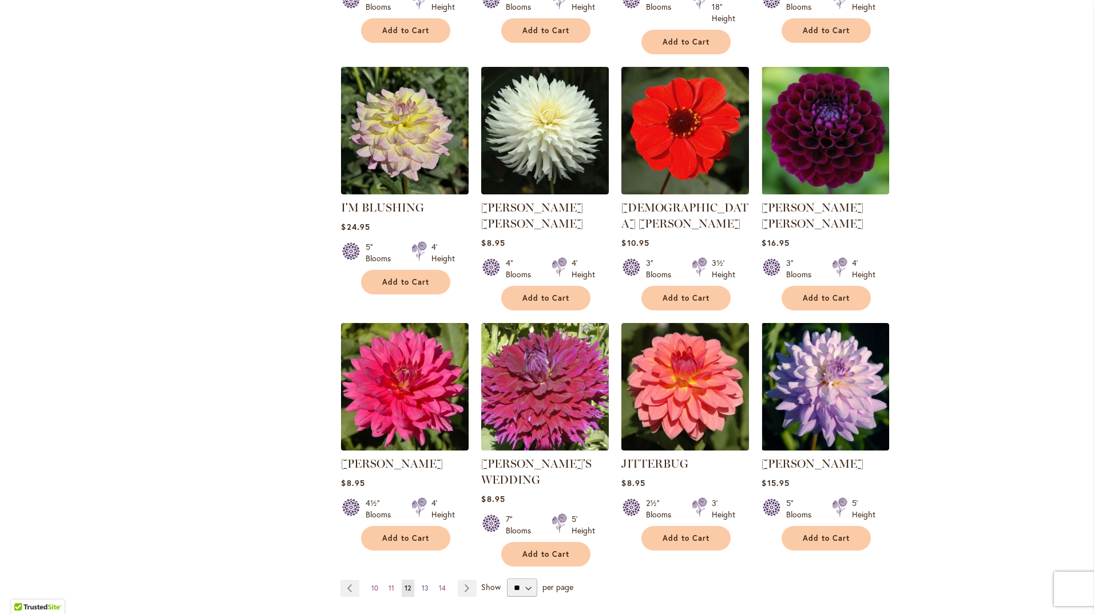
click at [423, 584] on span "13" at bounding box center [425, 588] width 7 height 9
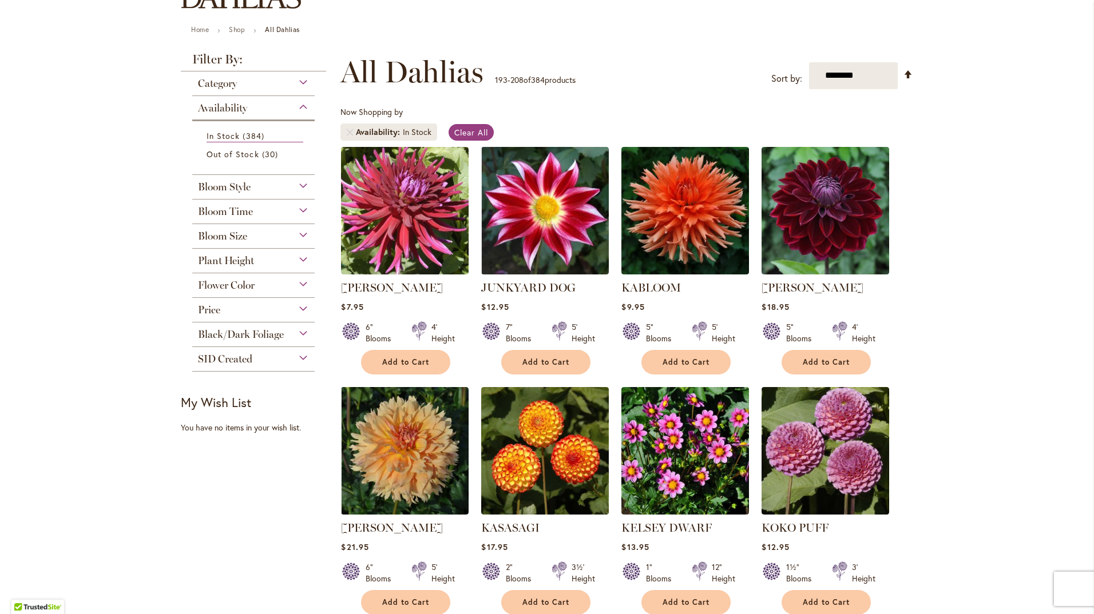
scroll to position [286, 0]
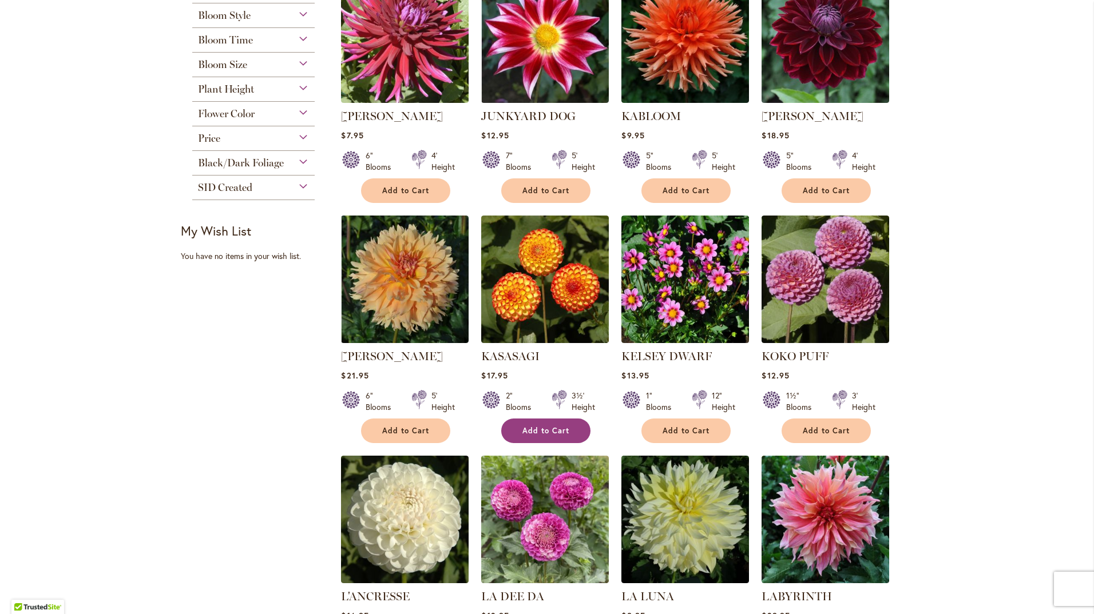
click at [560, 423] on button "Add to Cart" at bounding box center [545, 431] width 89 height 25
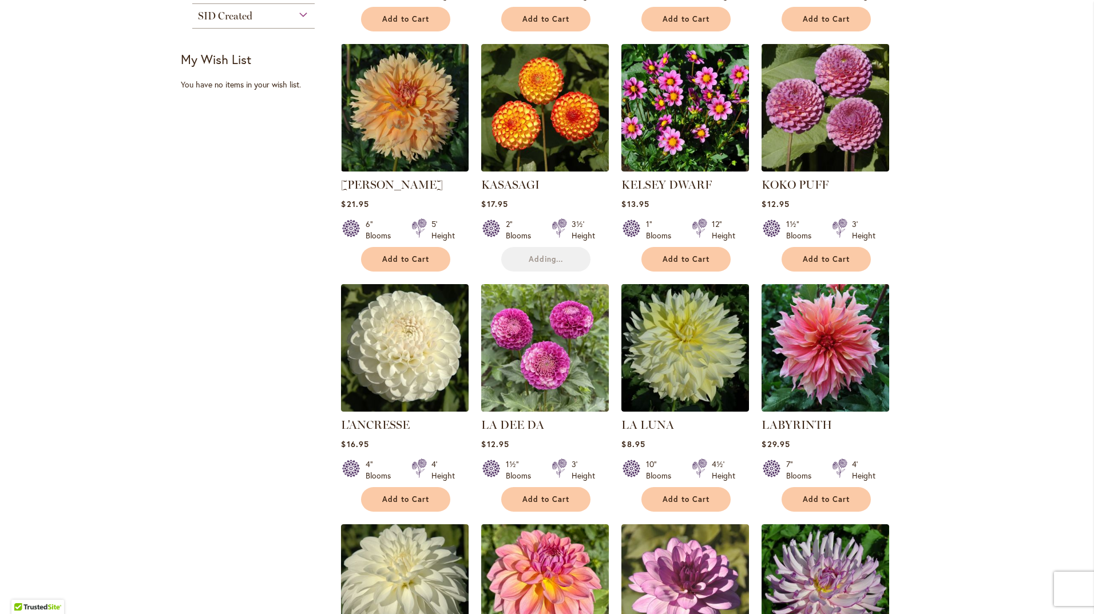
scroll to position [687, 0]
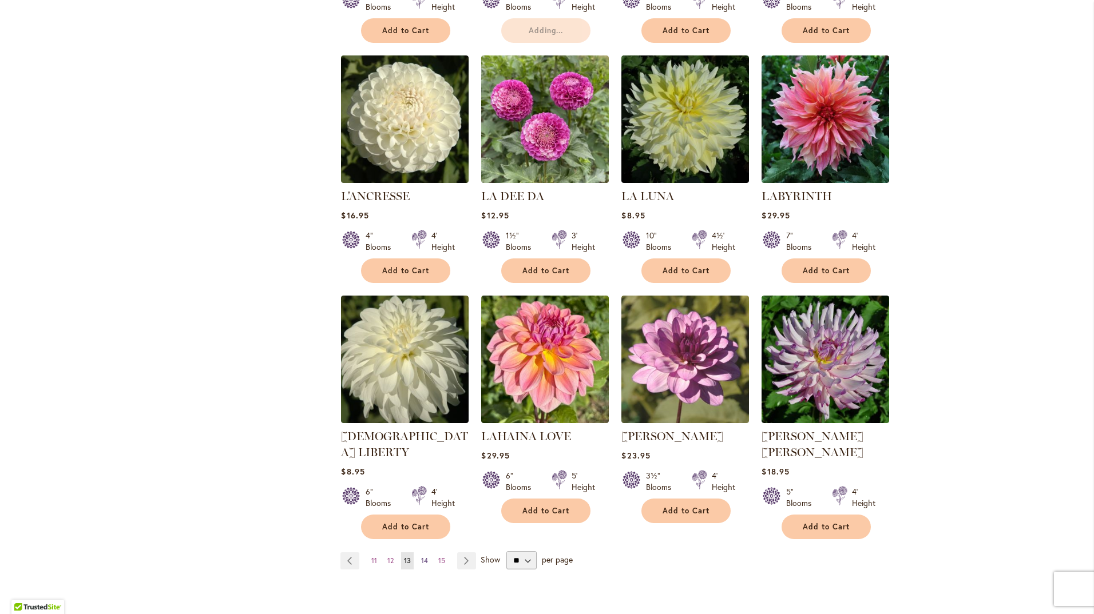
click at [422, 557] on span "14" at bounding box center [424, 561] width 7 height 9
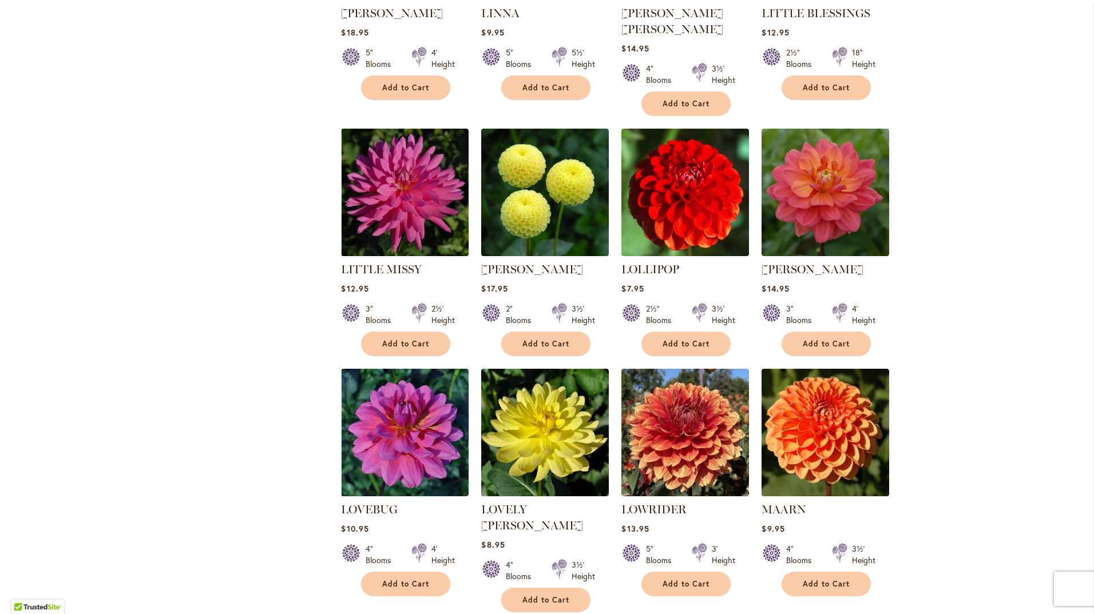
scroll to position [801, 0]
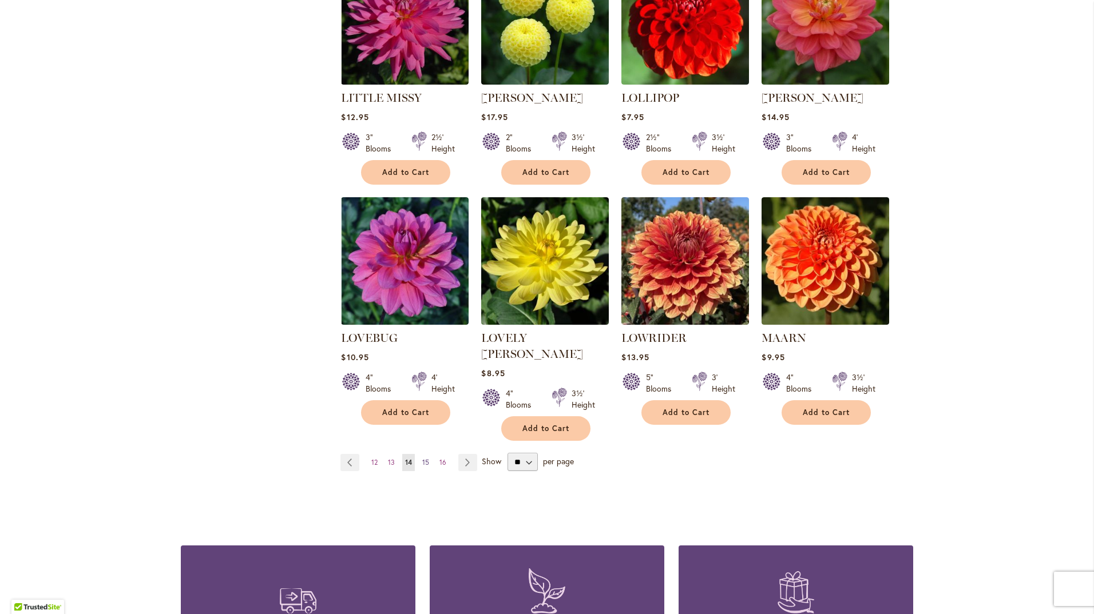
click at [422, 458] on span "15" at bounding box center [425, 462] width 7 height 9
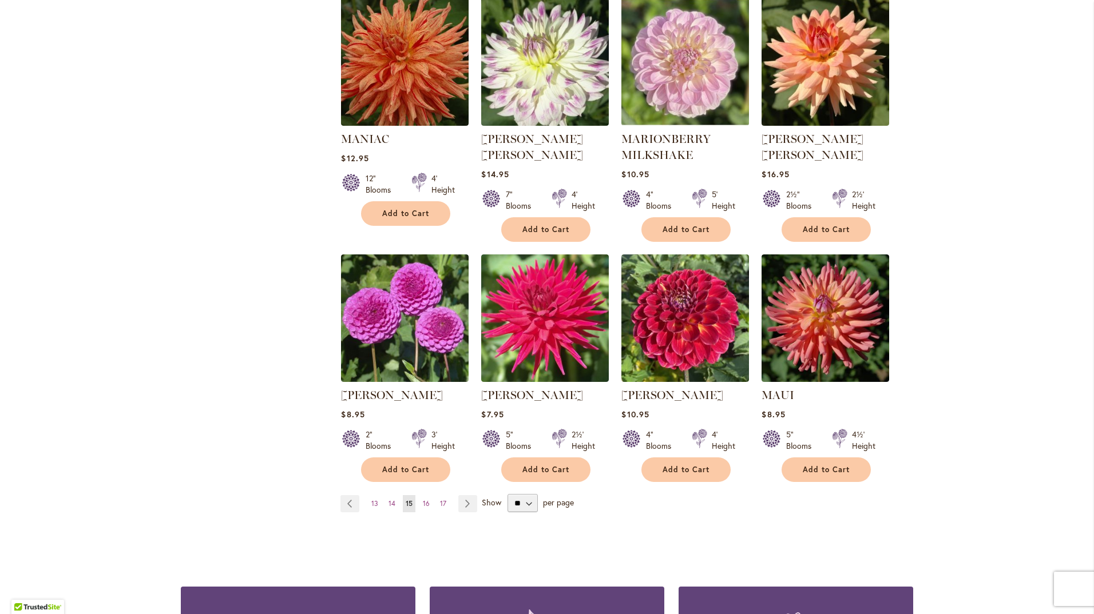
scroll to position [801, 0]
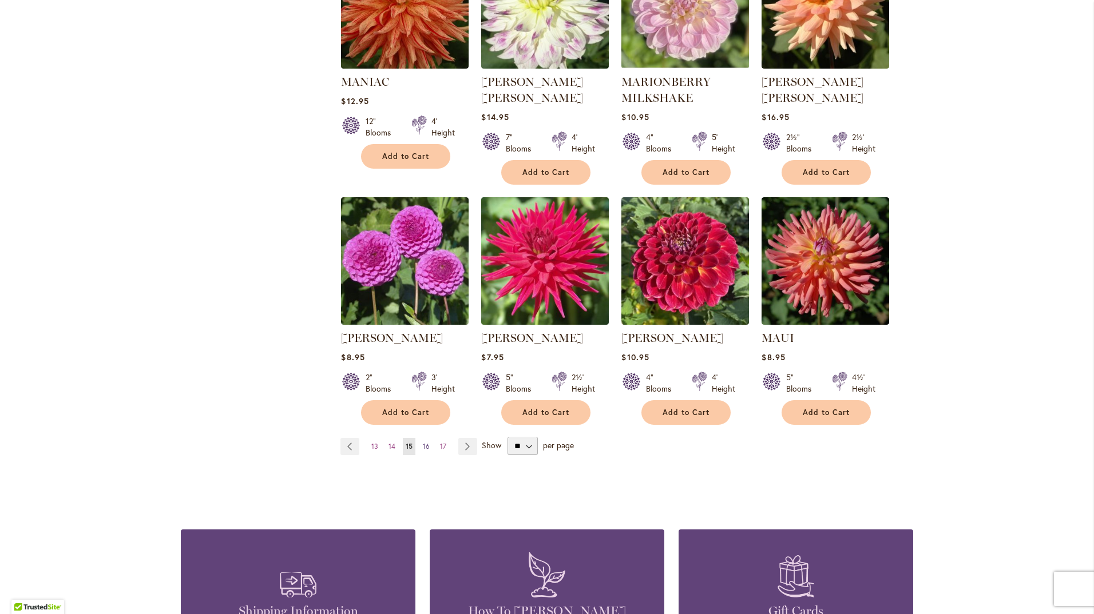
click at [423, 442] on span "16" at bounding box center [426, 446] width 7 height 9
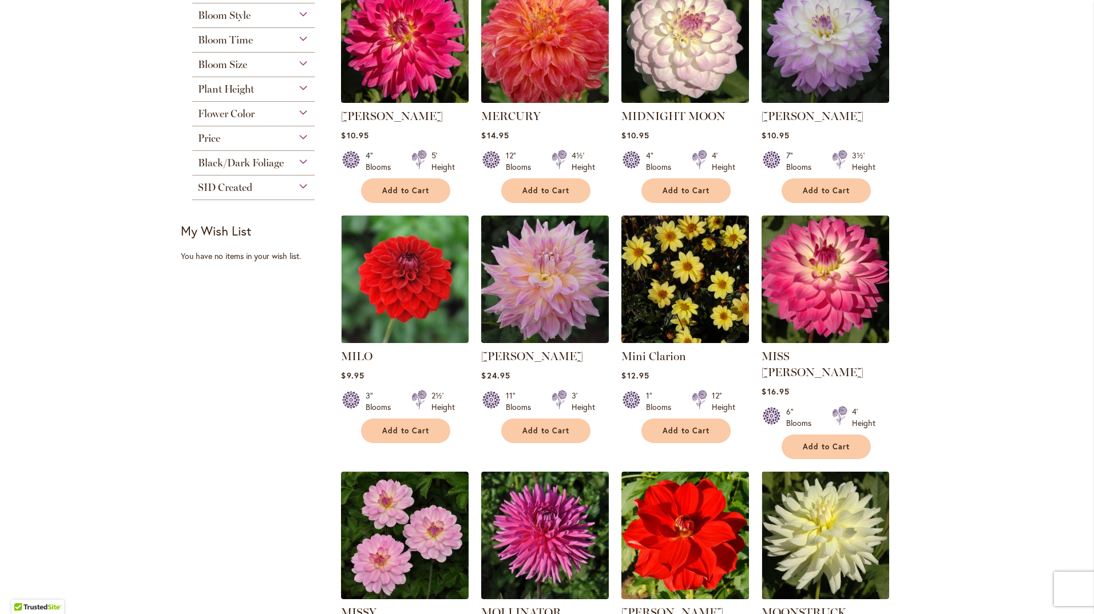
scroll to position [515, 0]
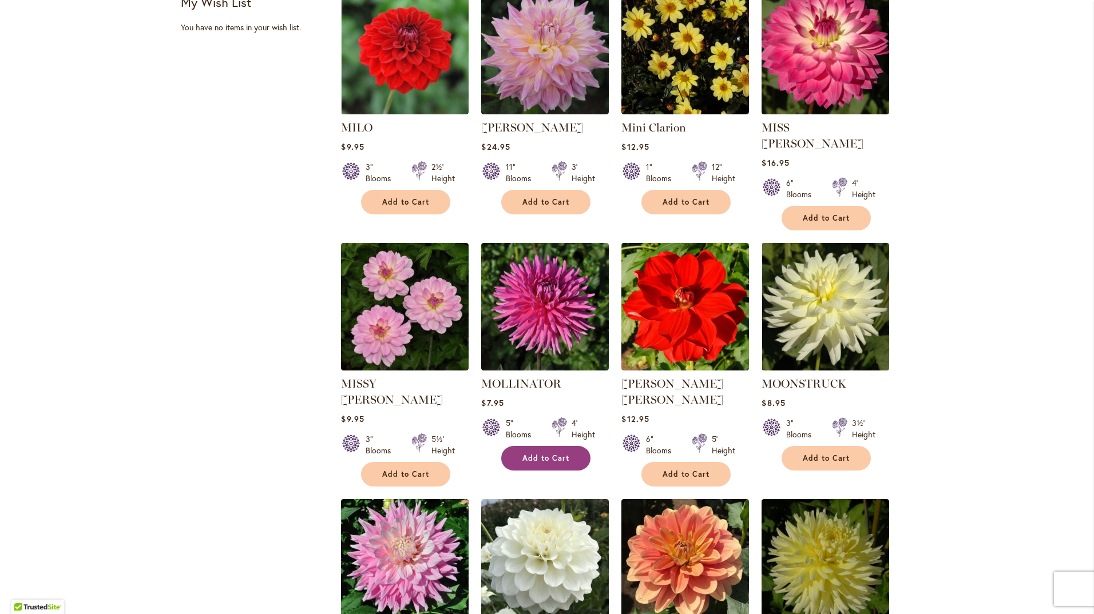
click at [548, 454] on span "Add to Cart" at bounding box center [545, 459] width 47 height 10
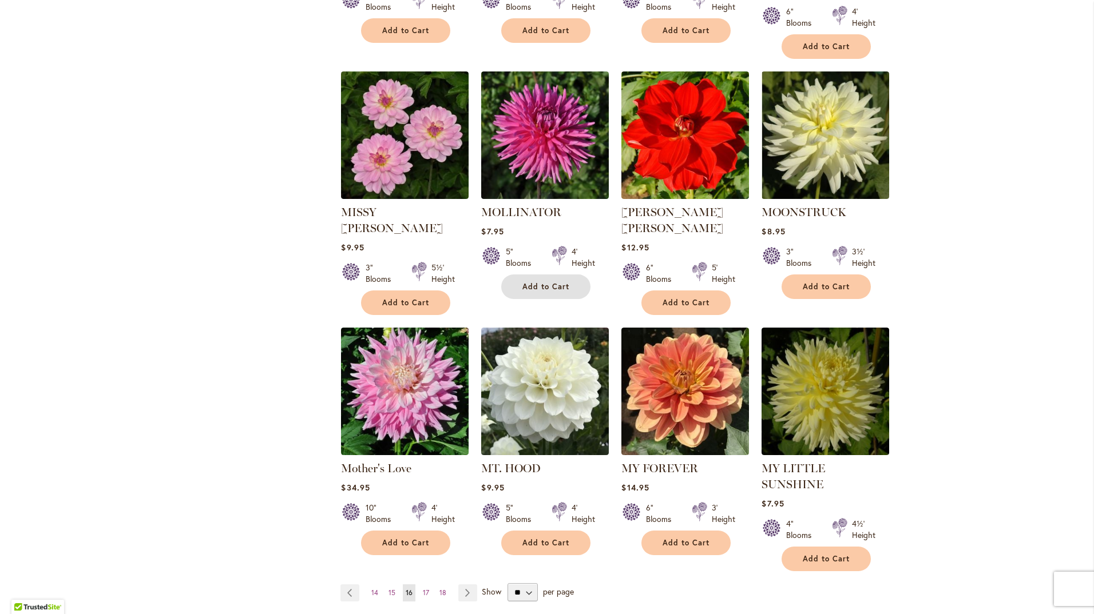
scroll to position [801, 0]
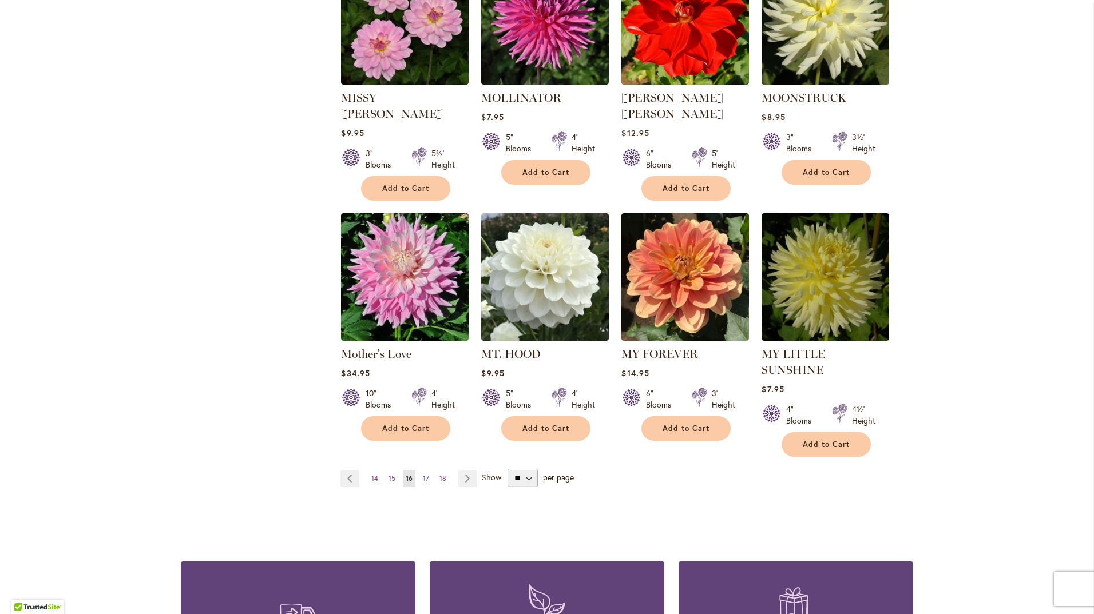
click at [423, 474] on span "17" at bounding box center [426, 478] width 6 height 9
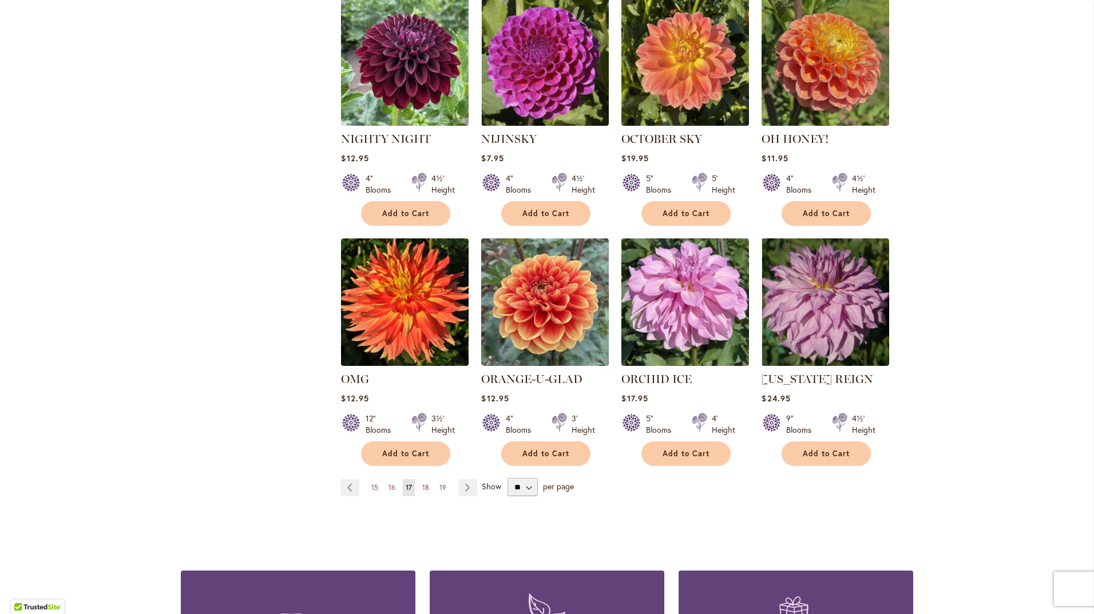
scroll to position [801, 0]
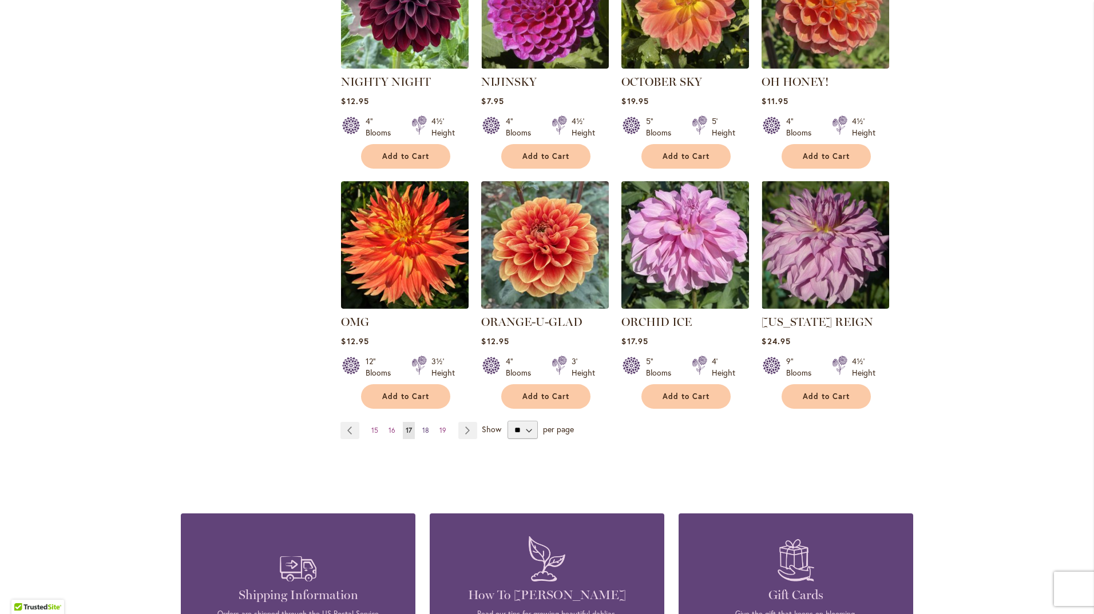
click at [422, 428] on span "18" at bounding box center [425, 430] width 7 height 9
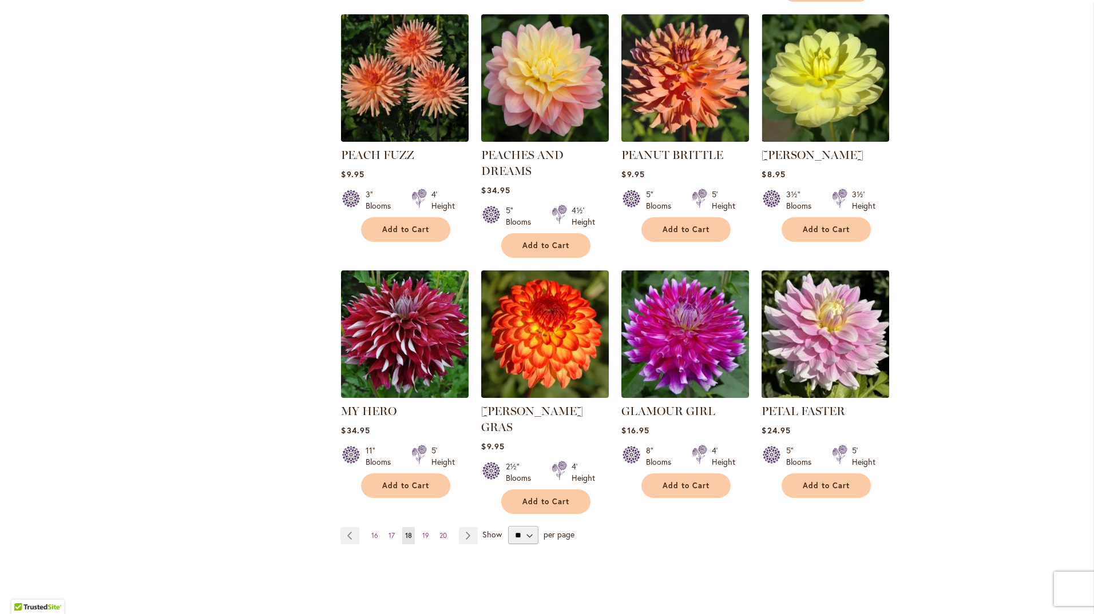
scroll to position [744, 0]
click at [422, 532] on span "19" at bounding box center [425, 536] width 7 height 9
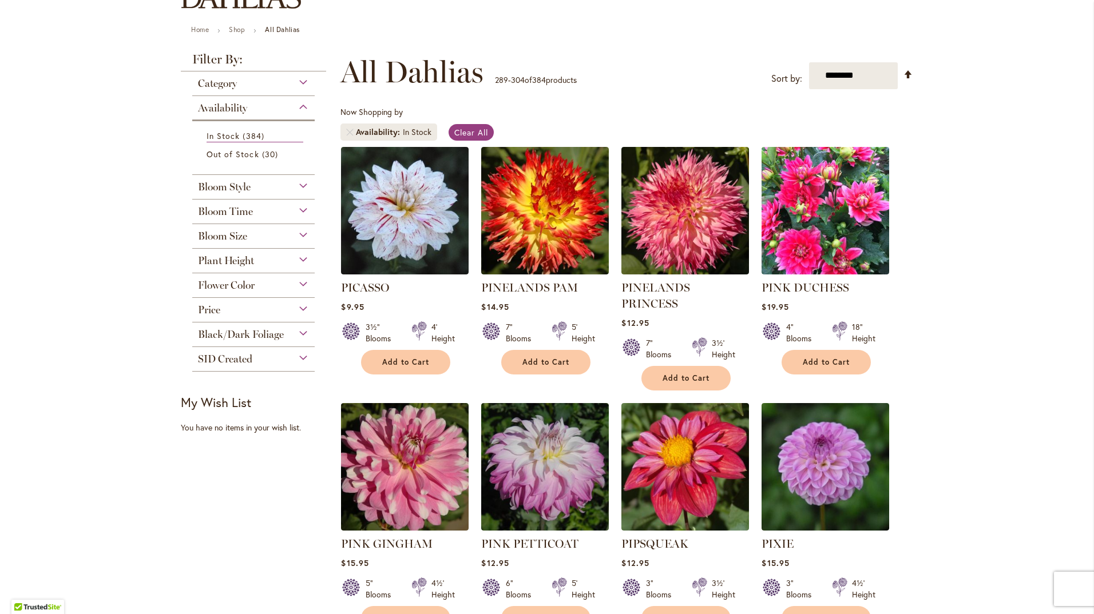
scroll to position [229, 0]
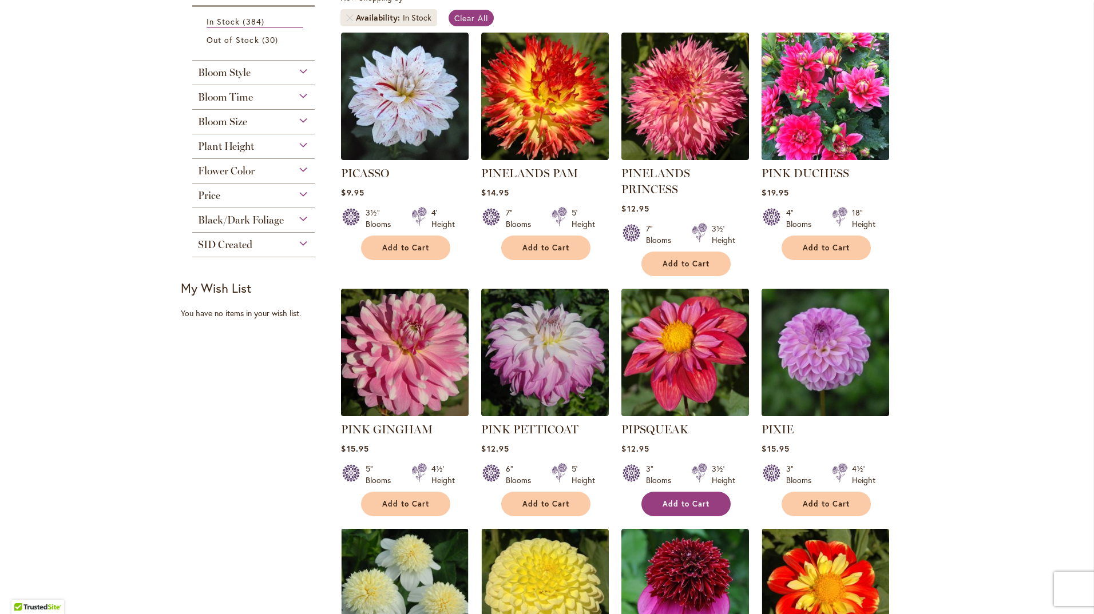
click at [697, 499] on span "Add to Cart" at bounding box center [686, 504] width 47 height 10
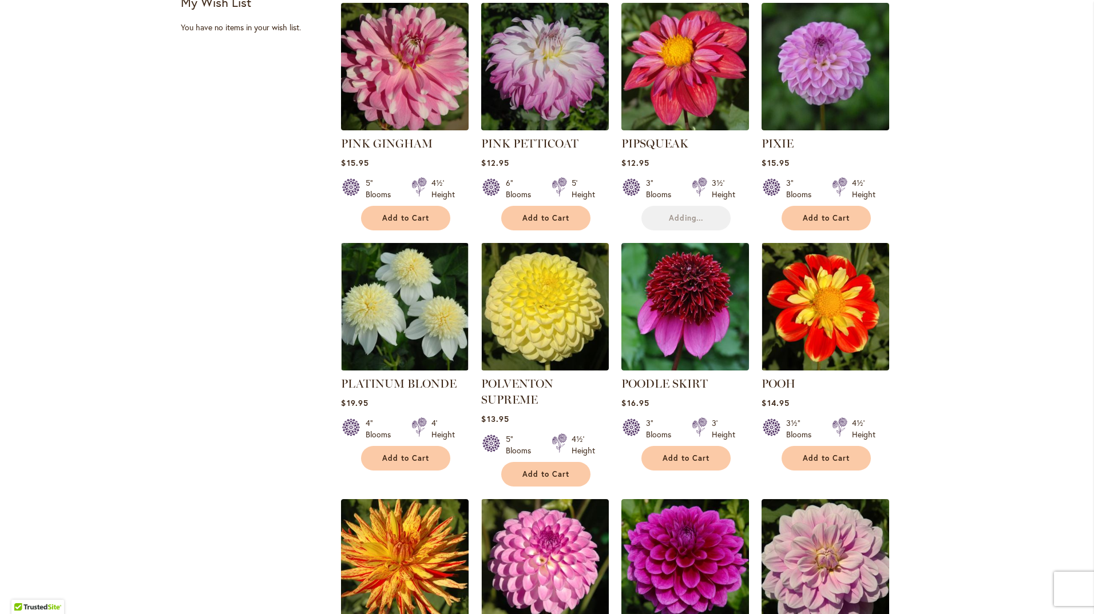
scroll to position [572, 0]
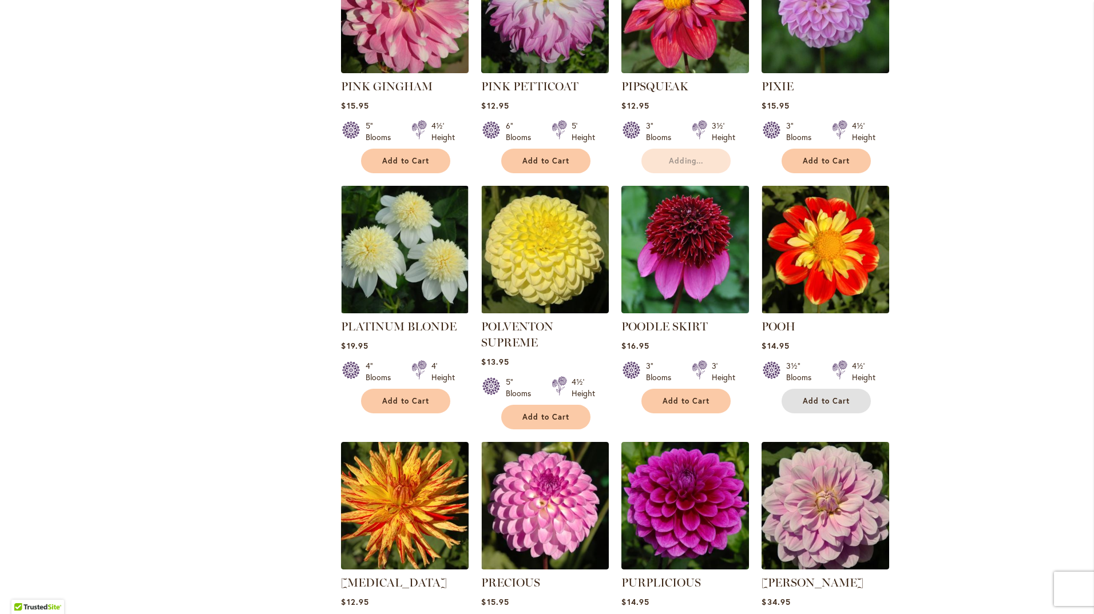
click at [834, 389] on button "Add to Cart" at bounding box center [826, 401] width 89 height 25
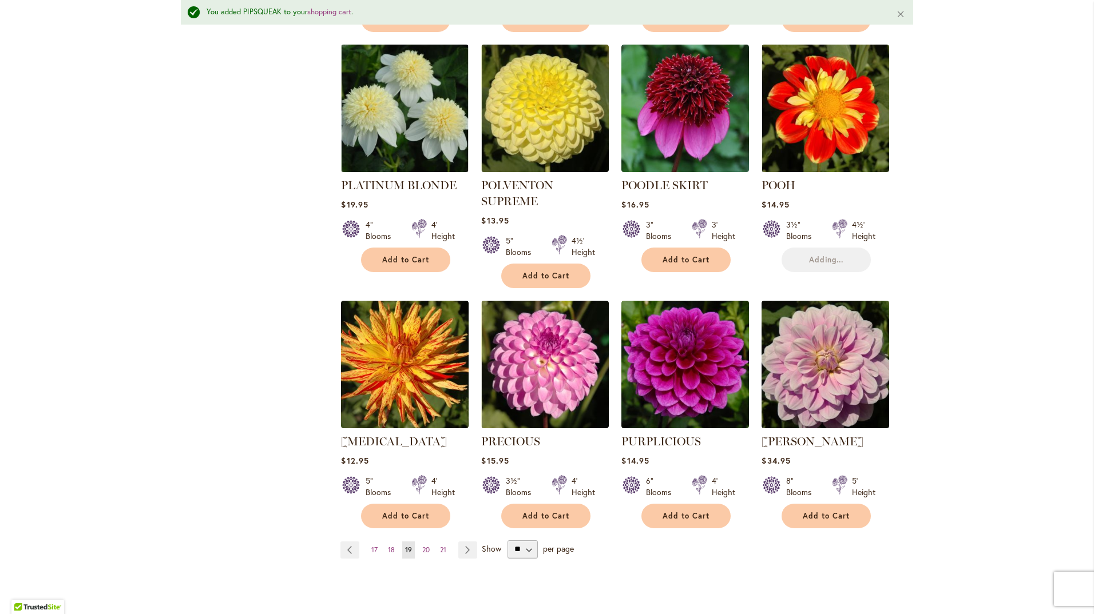
scroll to position [774, 0]
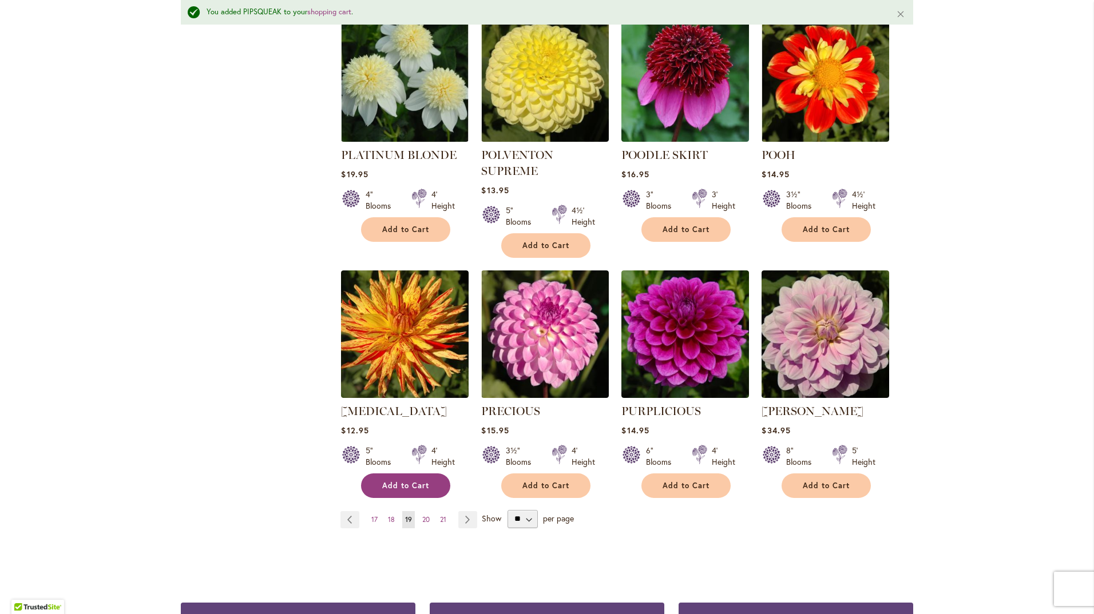
click at [406, 481] on span "Add to Cart" at bounding box center [405, 486] width 47 height 10
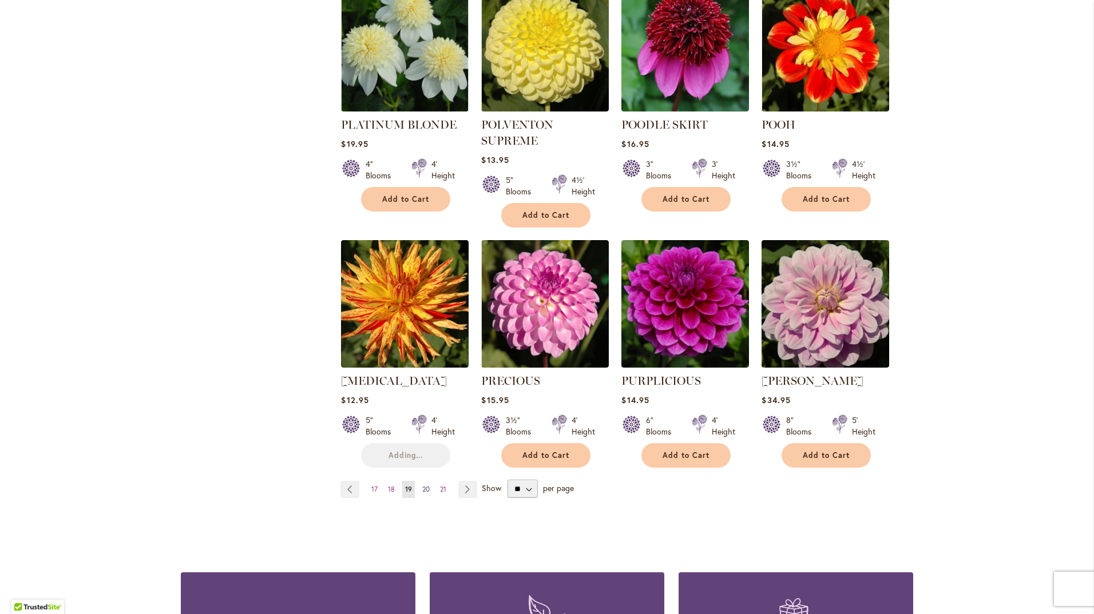
scroll to position [744, 0]
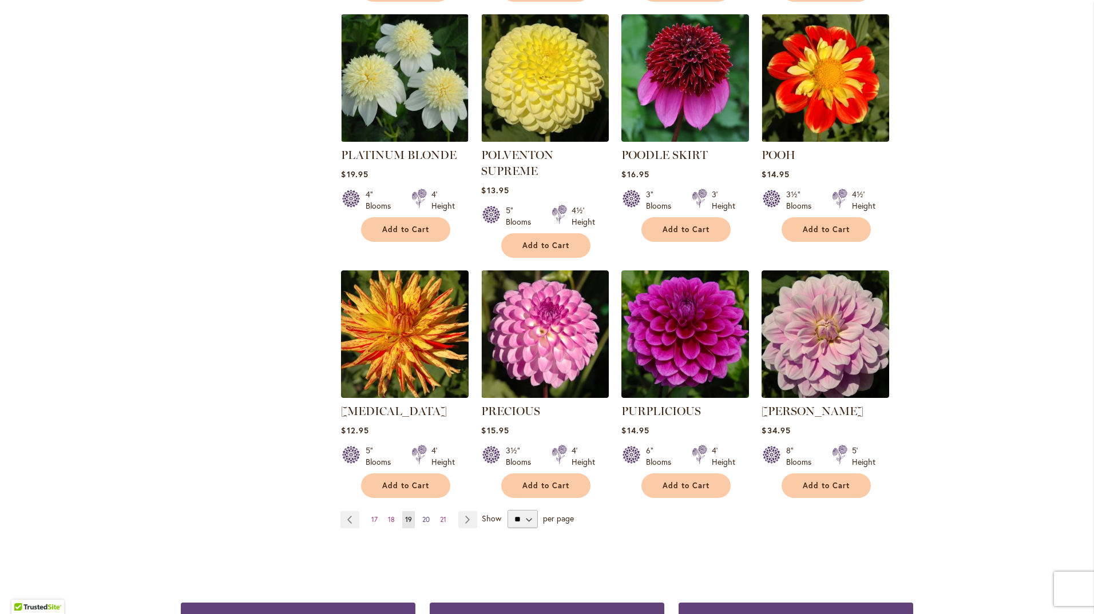
click at [423, 515] on span "20" at bounding box center [425, 519] width 7 height 9
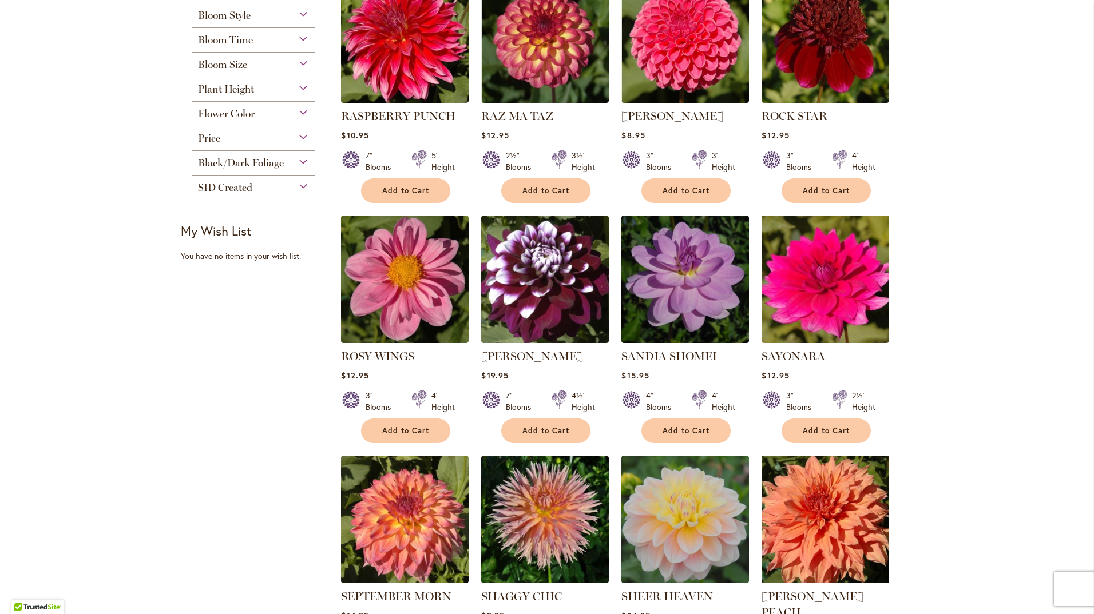
scroll to position [343, 0]
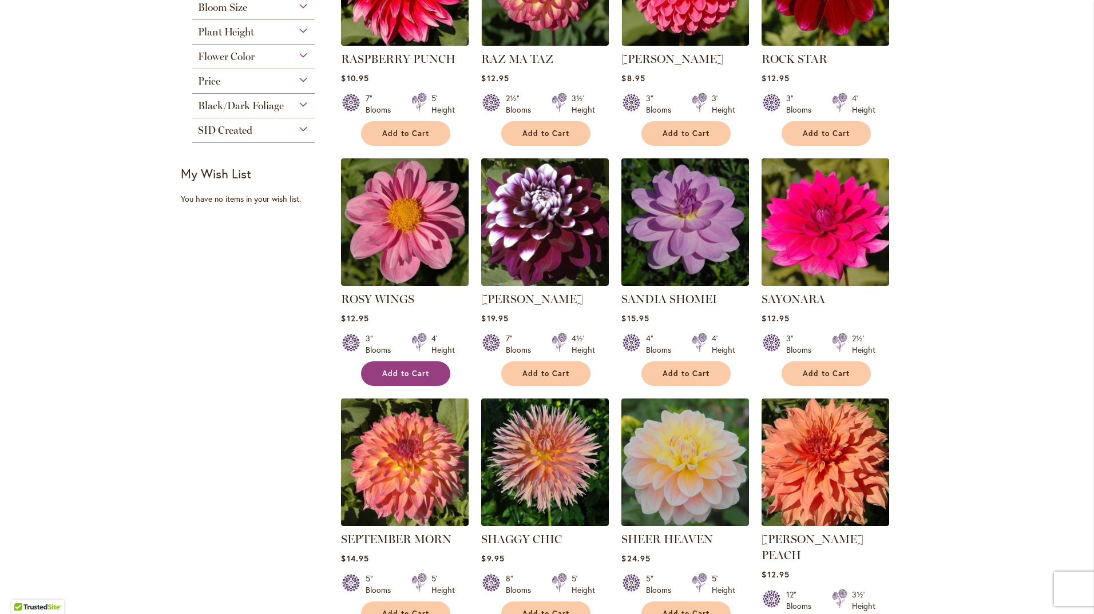
click at [412, 375] on span "Add to Cart" at bounding box center [405, 374] width 47 height 10
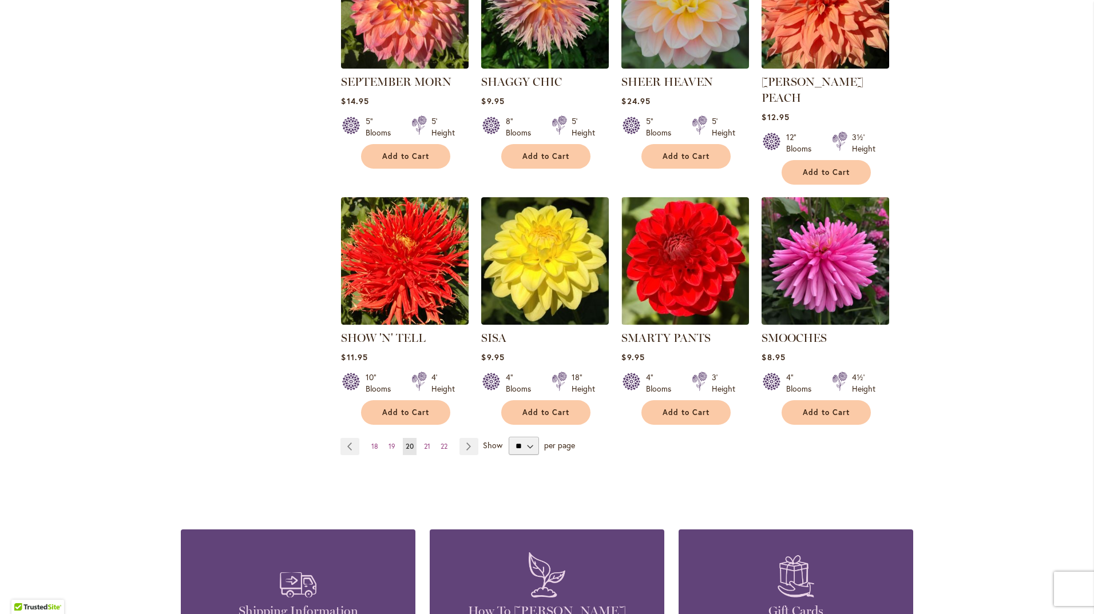
scroll to position [858, 0]
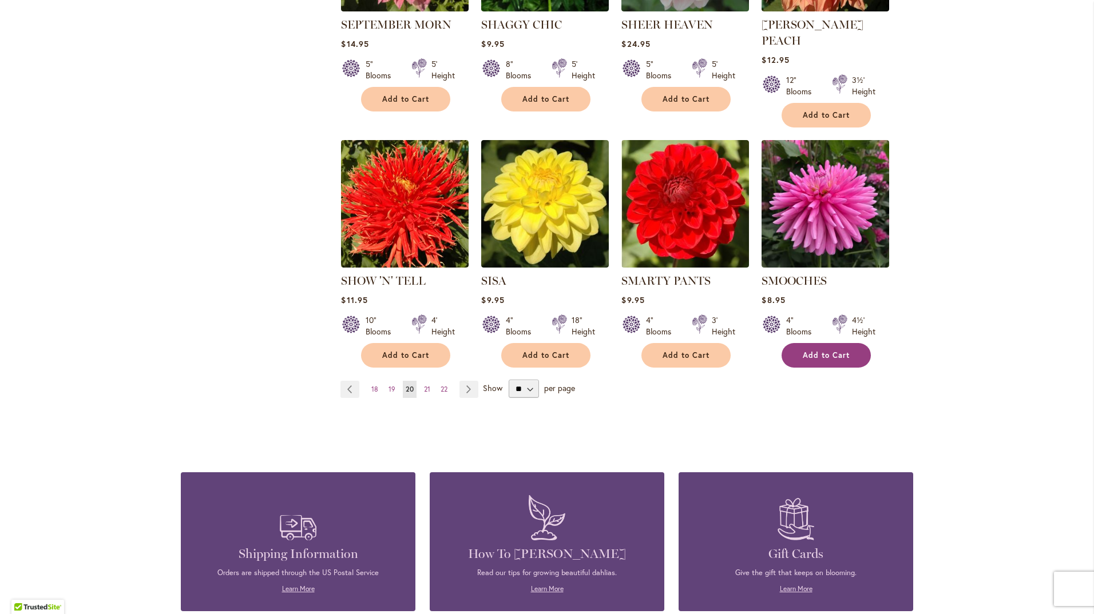
click at [826, 351] on span "Add to Cart" at bounding box center [826, 356] width 47 height 10
click at [424, 385] on span "21" at bounding box center [427, 389] width 6 height 9
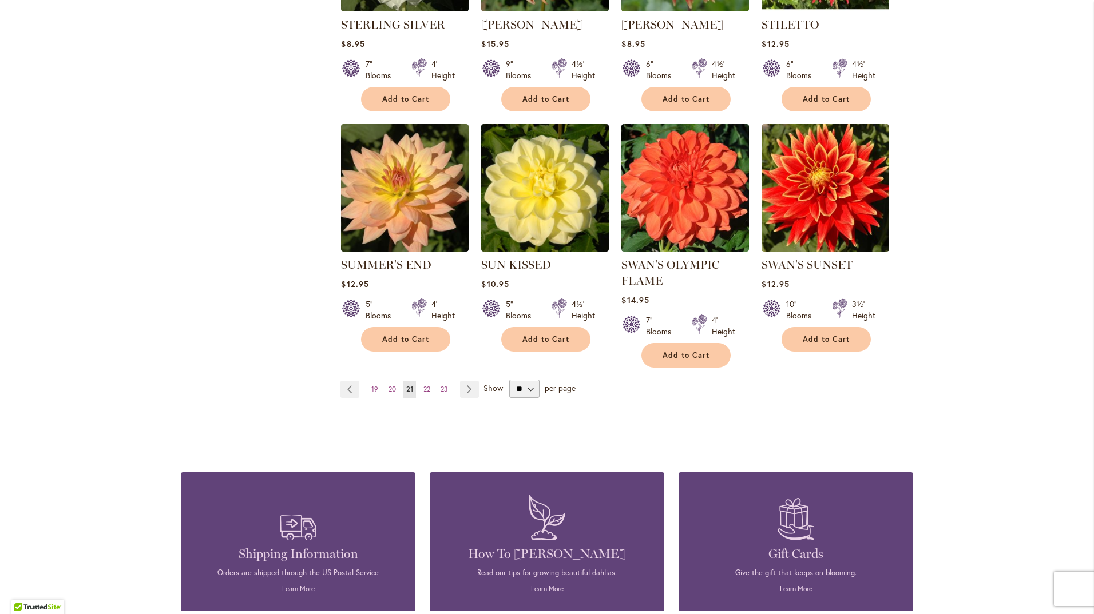
scroll to position [915, 0]
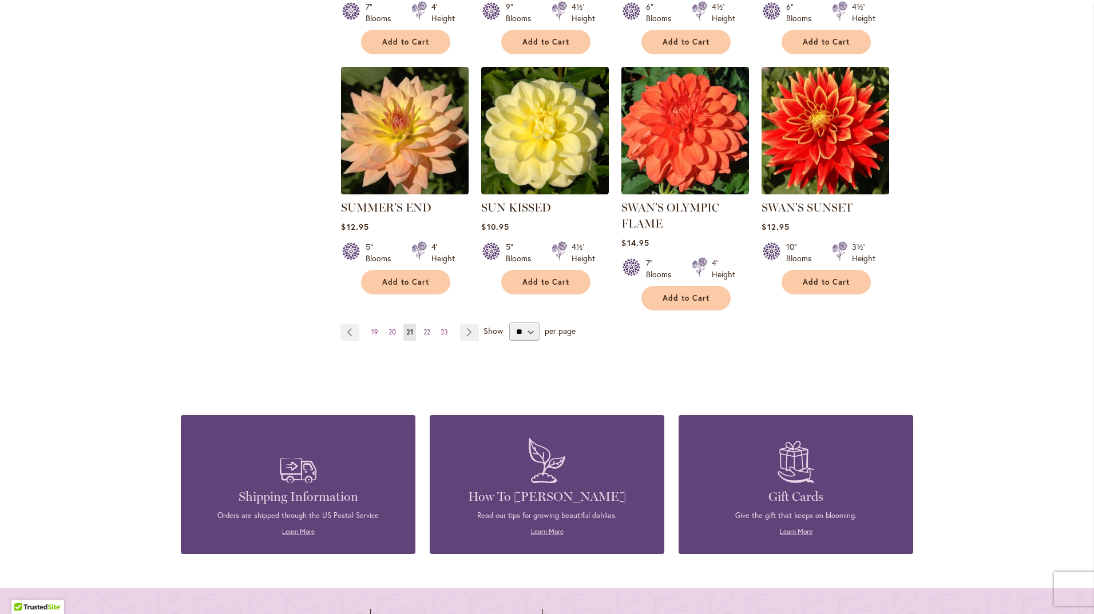
click at [423, 328] on span "22" at bounding box center [426, 332] width 7 height 9
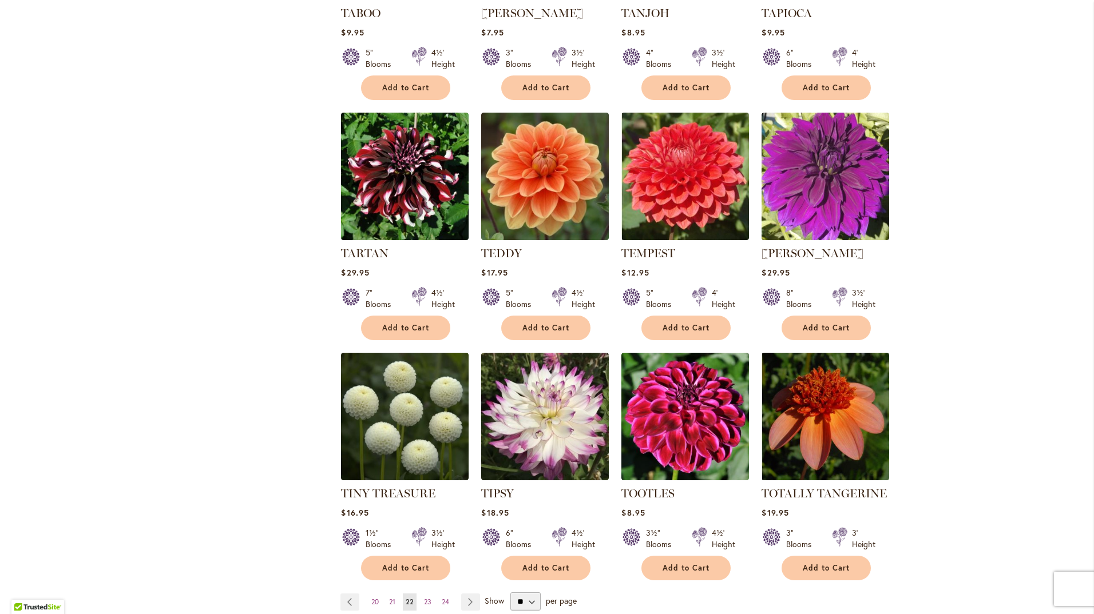
scroll to position [687, 0]
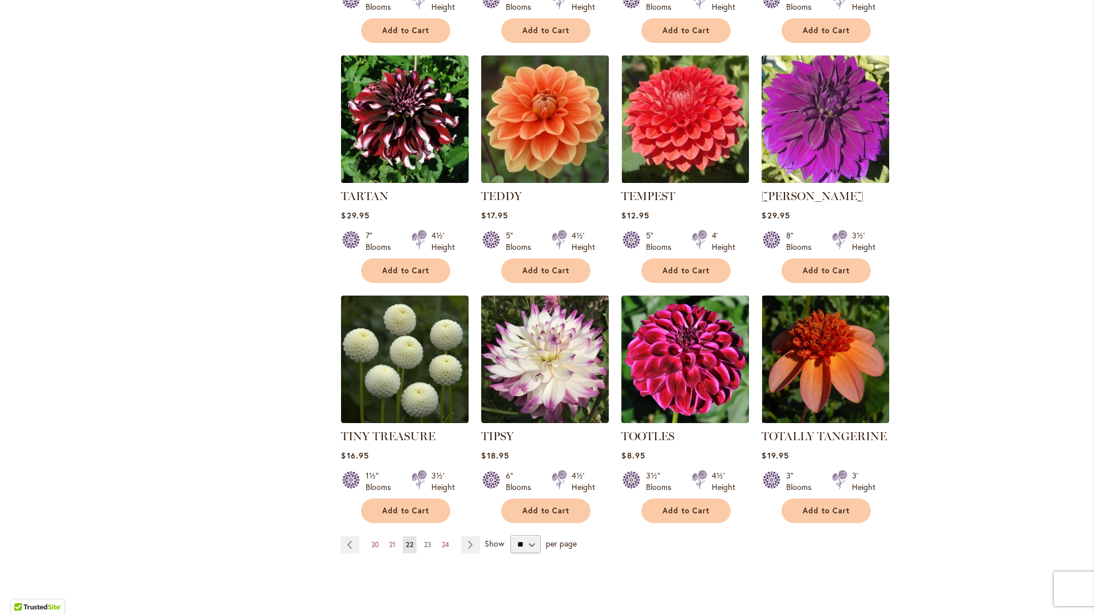
click at [424, 542] on span "23" at bounding box center [427, 545] width 7 height 9
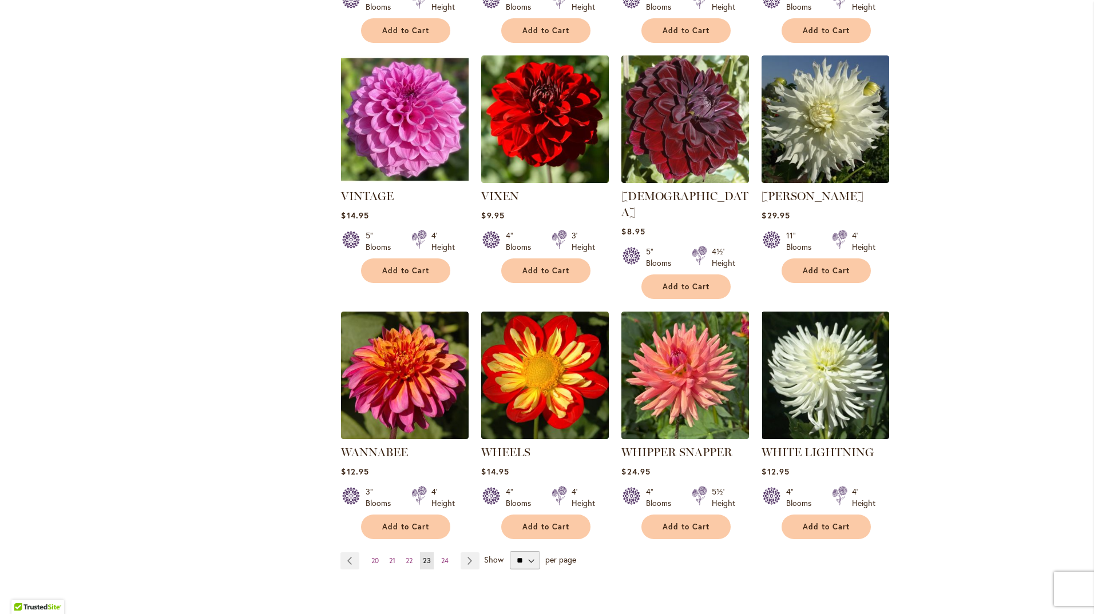
scroll to position [744, 0]
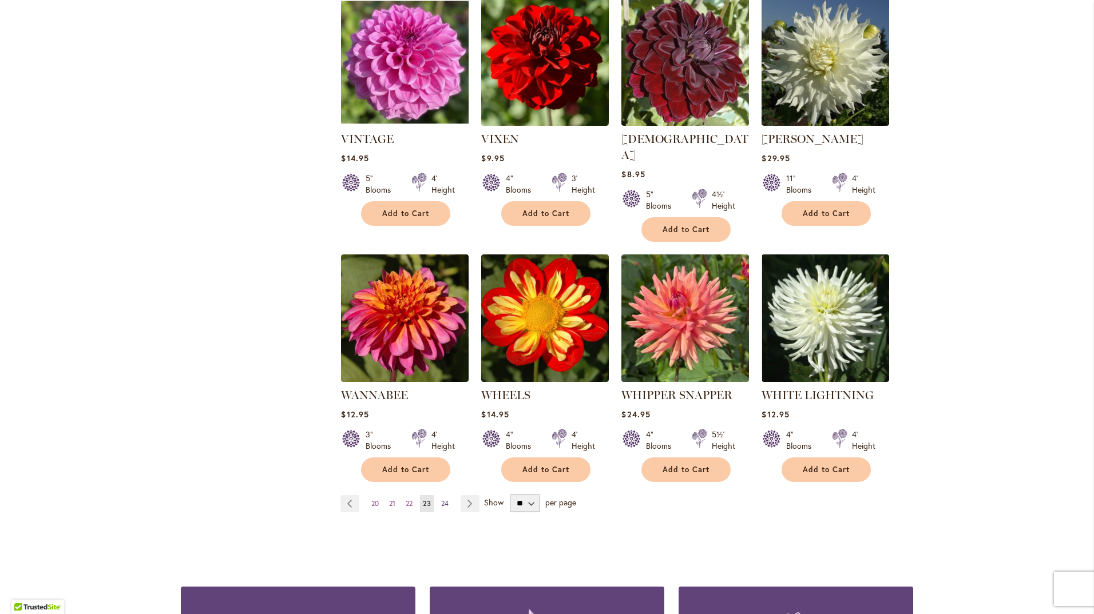
click at [443, 499] on span "24" at bounding box center [444, 503] width 7 height 9
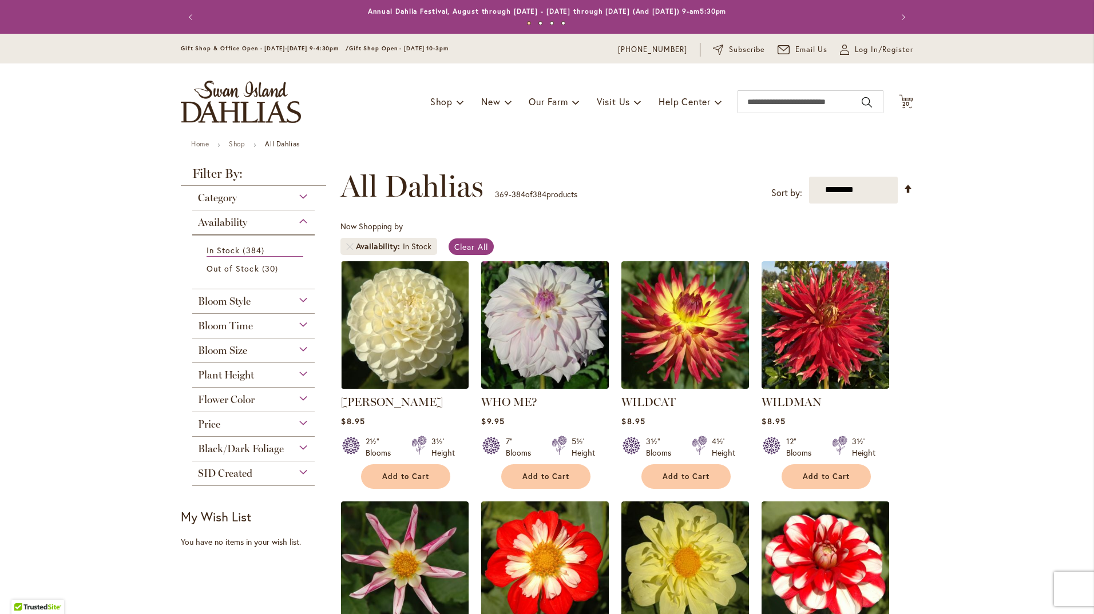
scroll to position [229, 0]
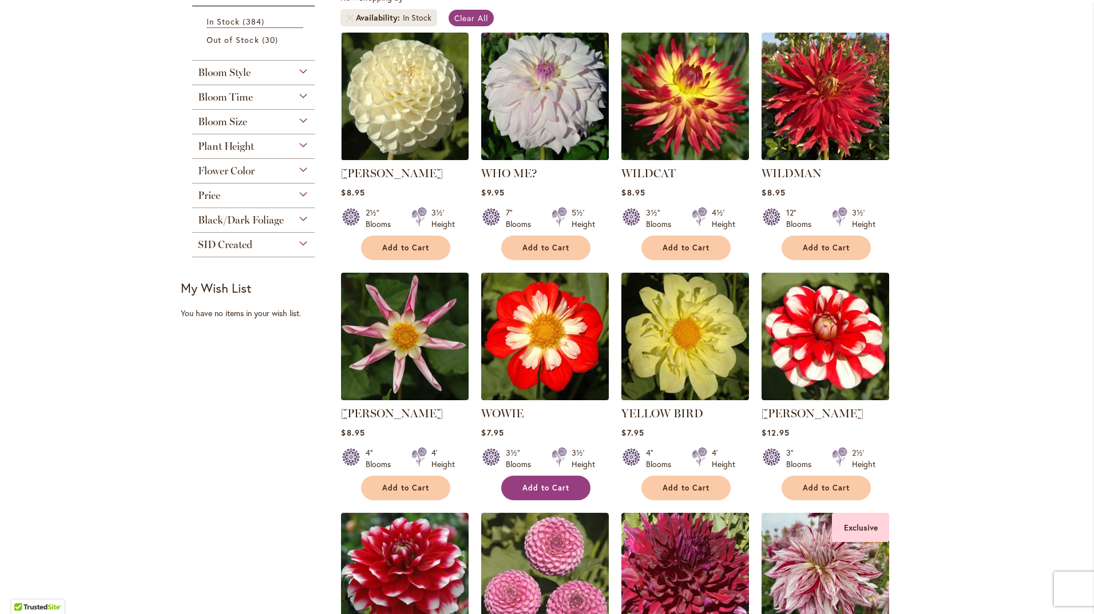
click at [550, 492] on button "Add to Cart" at bounding box center [545, 488] width 89 height 25
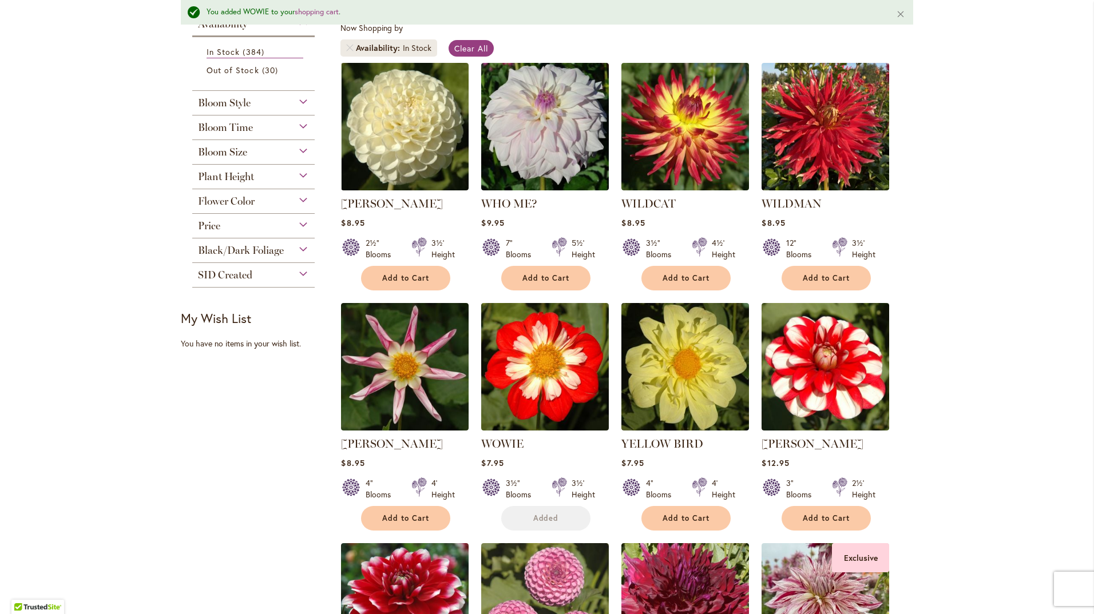
scroll to position [374, 0]
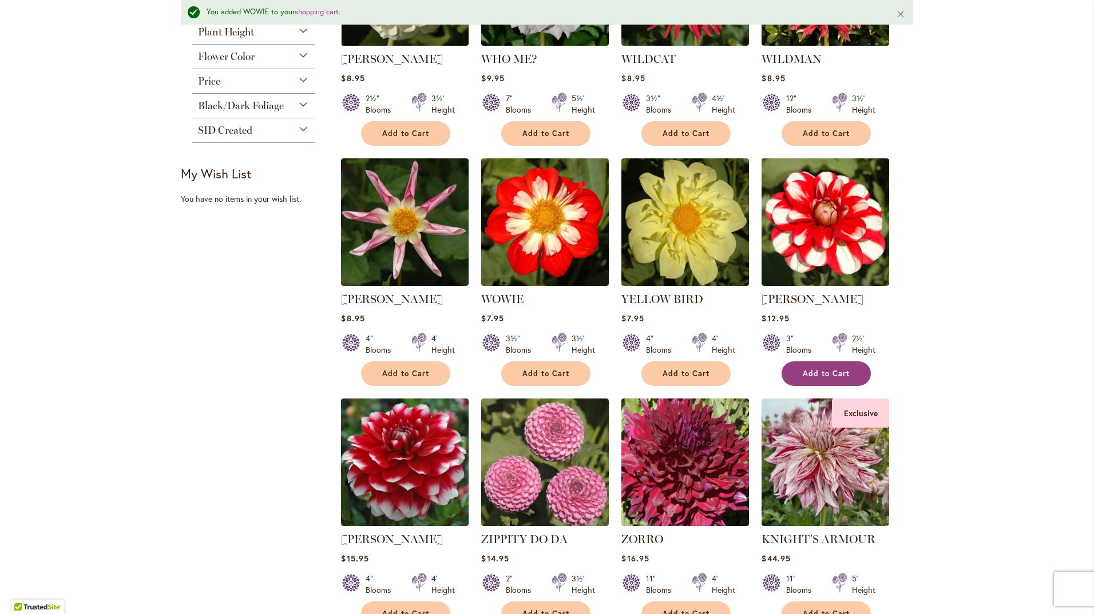
click at [831, 370] on span "Add to Cart" at bounding box center [826, 374] width 47 height 10
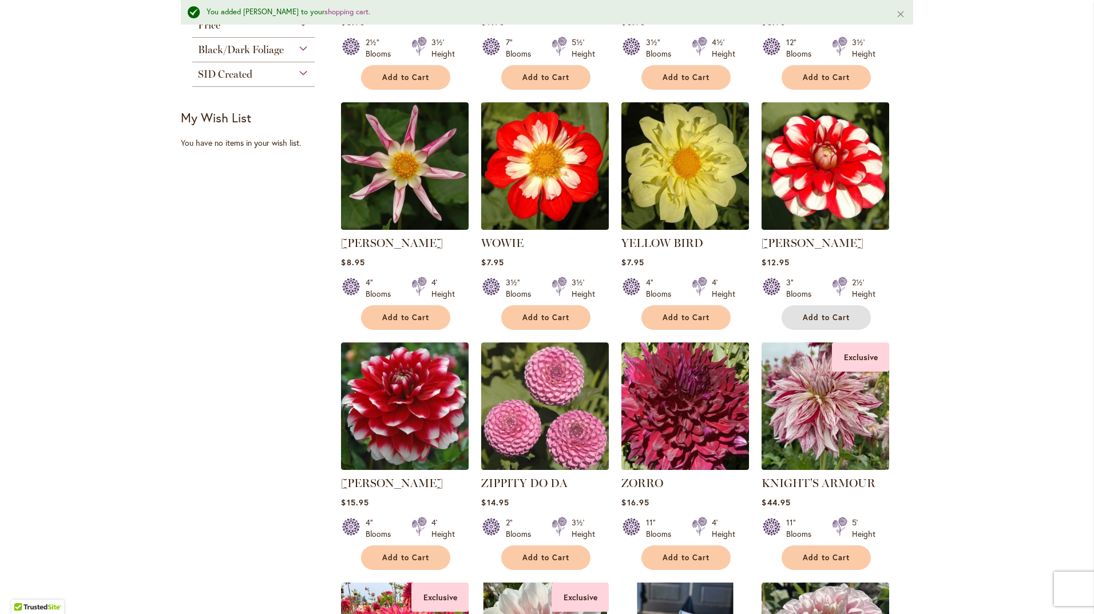
scroll to position [0, 0]
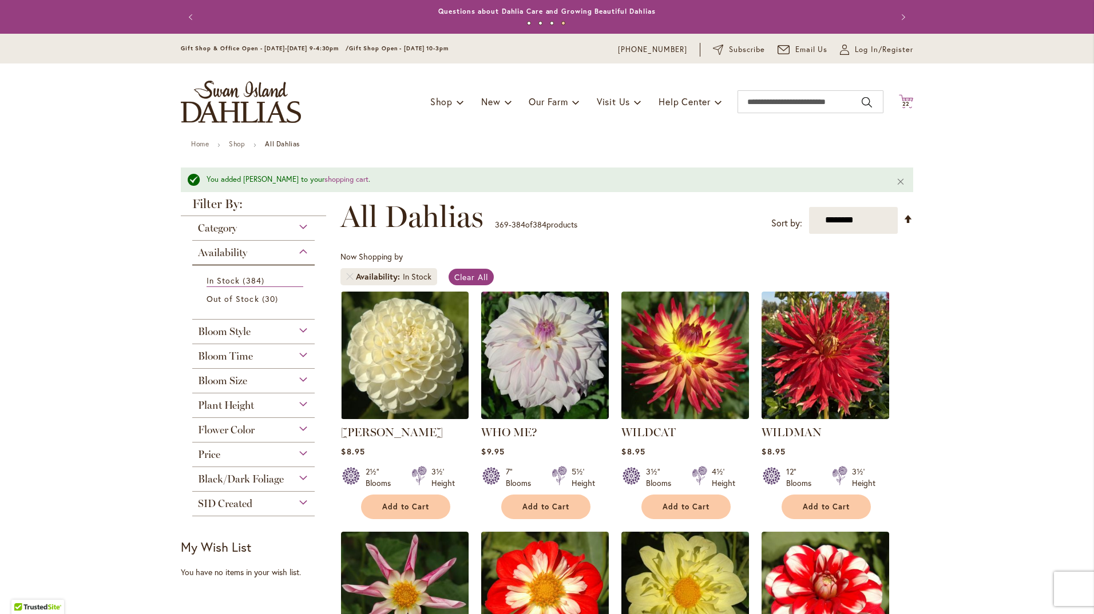
click at [902, 102] on span "22" at bounding box center [906, 103] width 8 height 7
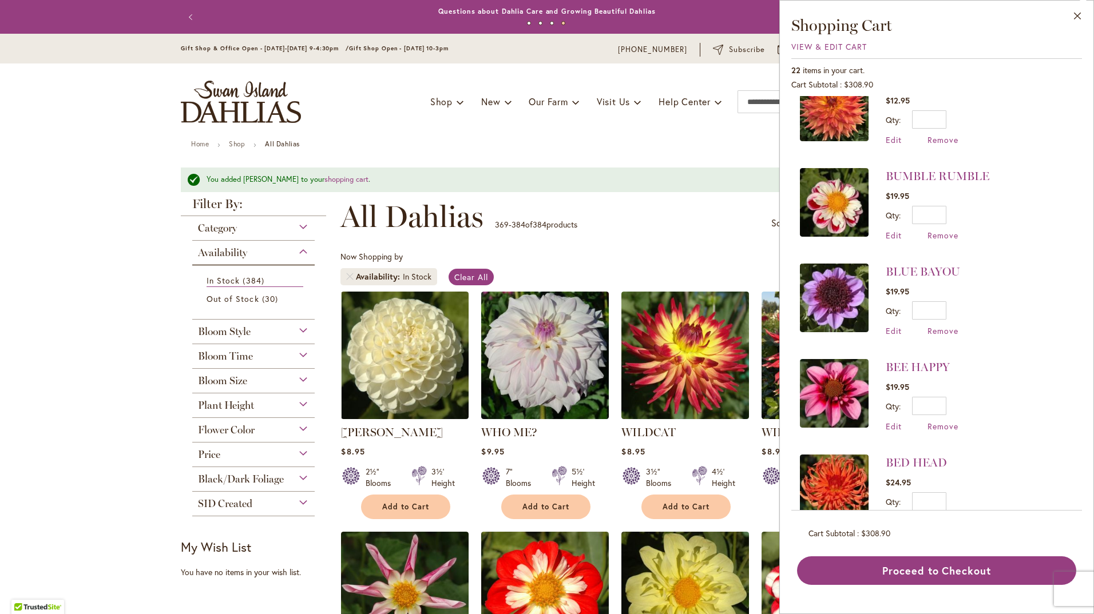
scroll to position [1681, 0]
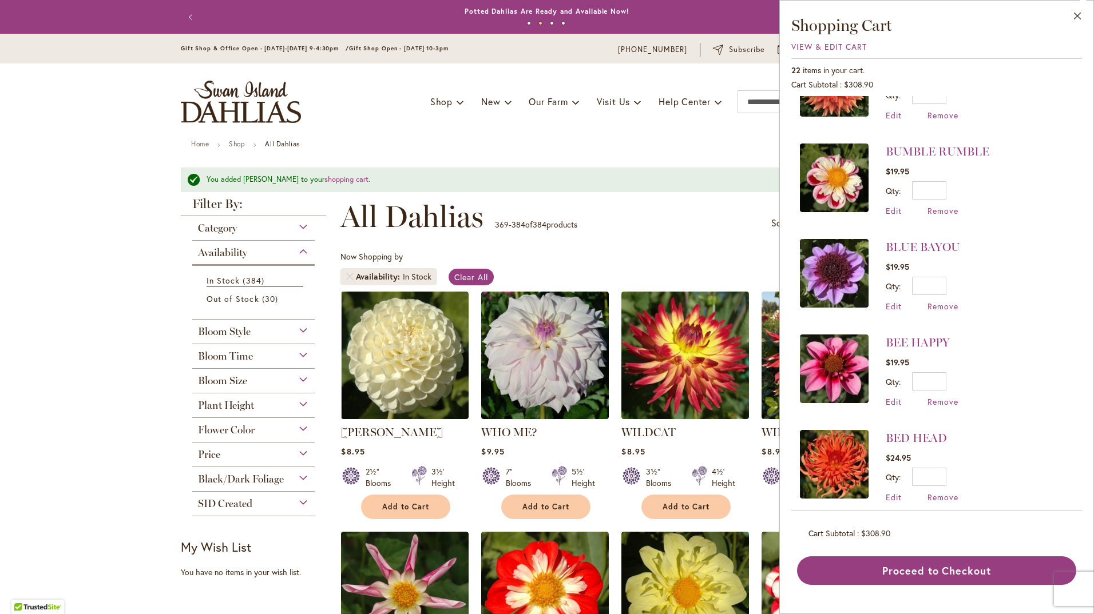
click at [1078, 13] on button "Close" at bounding box center [1077, 19] width 31 height 36
